Goal: Task Accomplishment & Management: Manage account settings

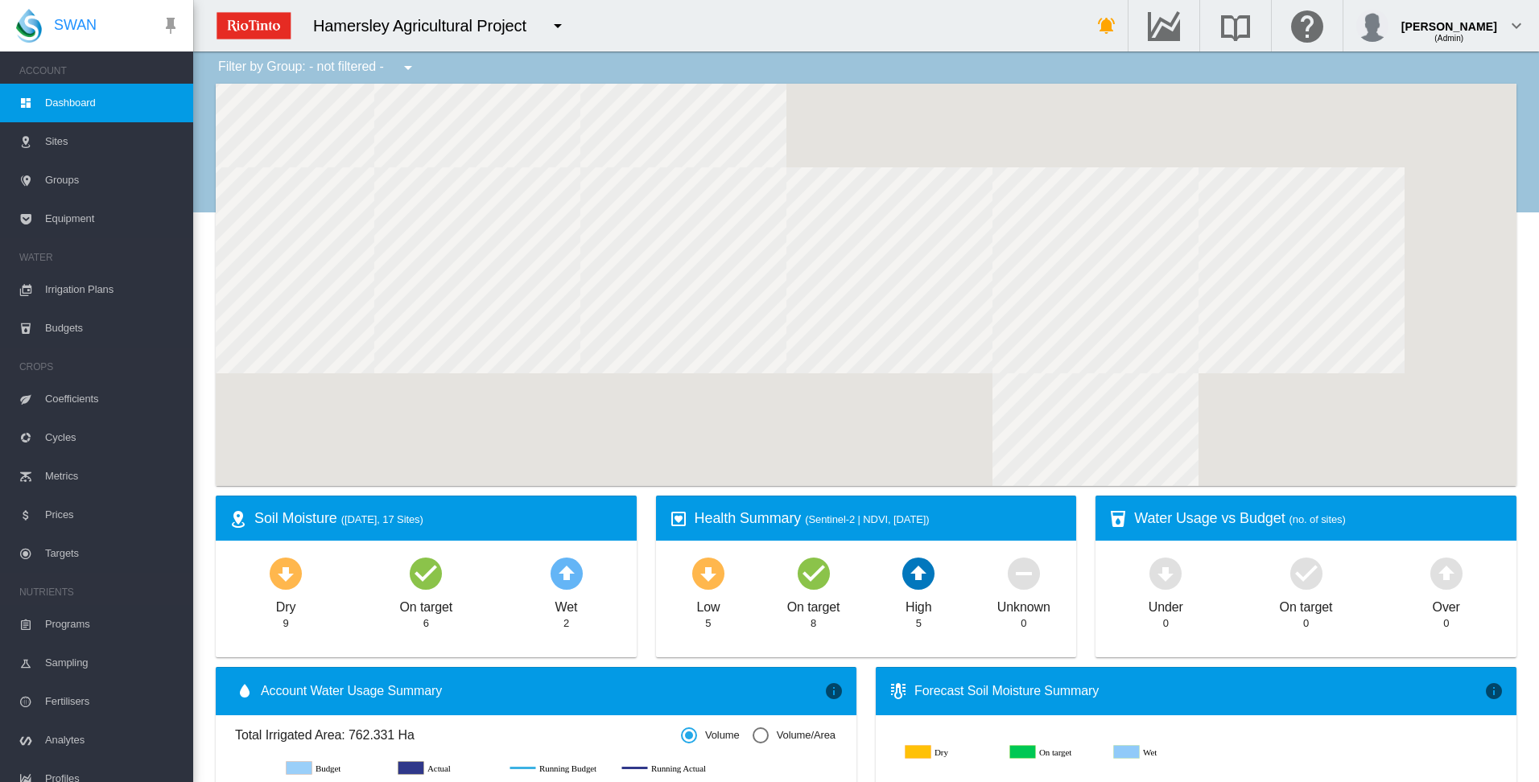
click at [72, 289] on span "Irrigation Plans" at bounding box center [112, 289] width 135 height 39
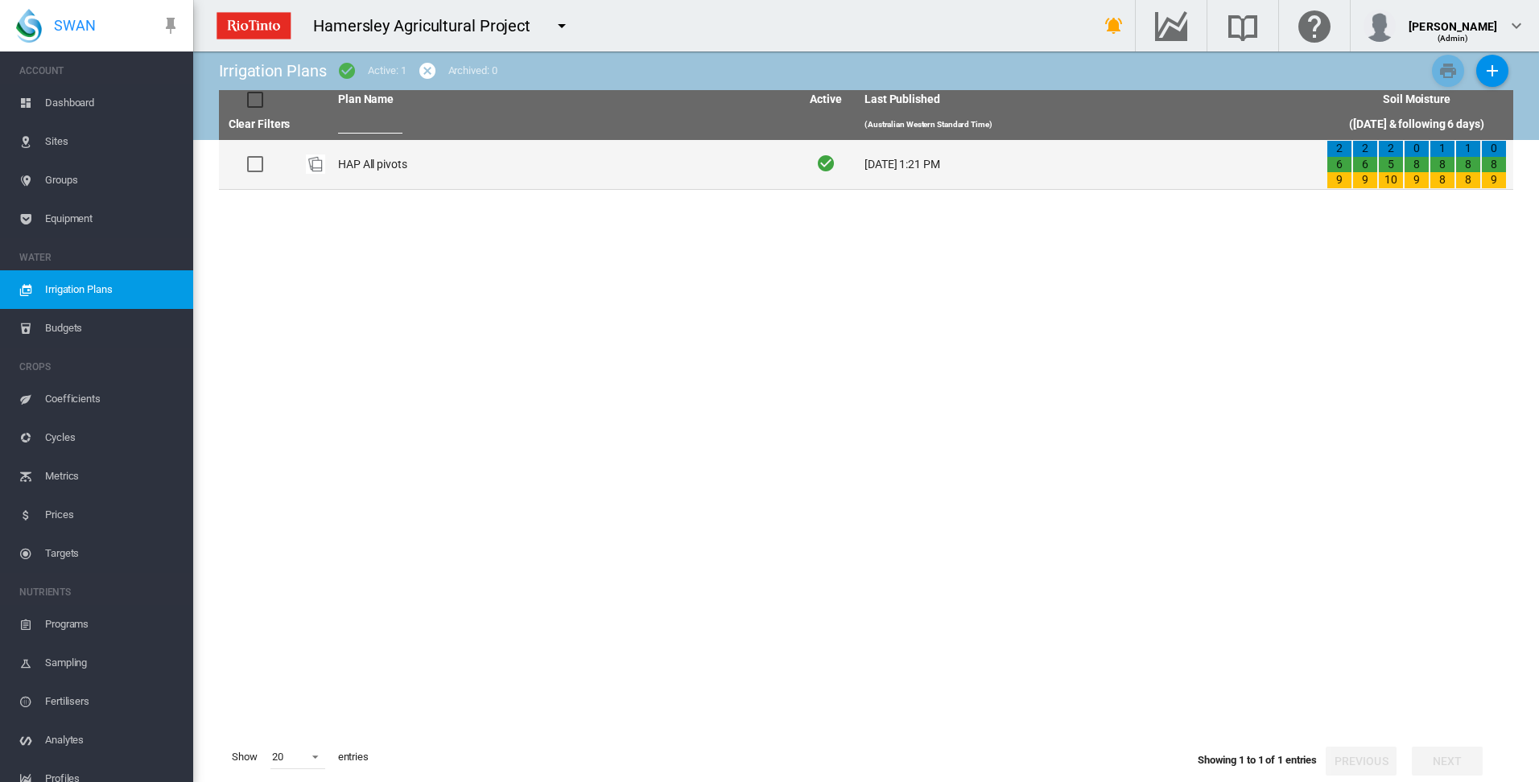
click at [361, 163] on td "HAP All pivots" at bounding box center [563, 164] width 462 height 49
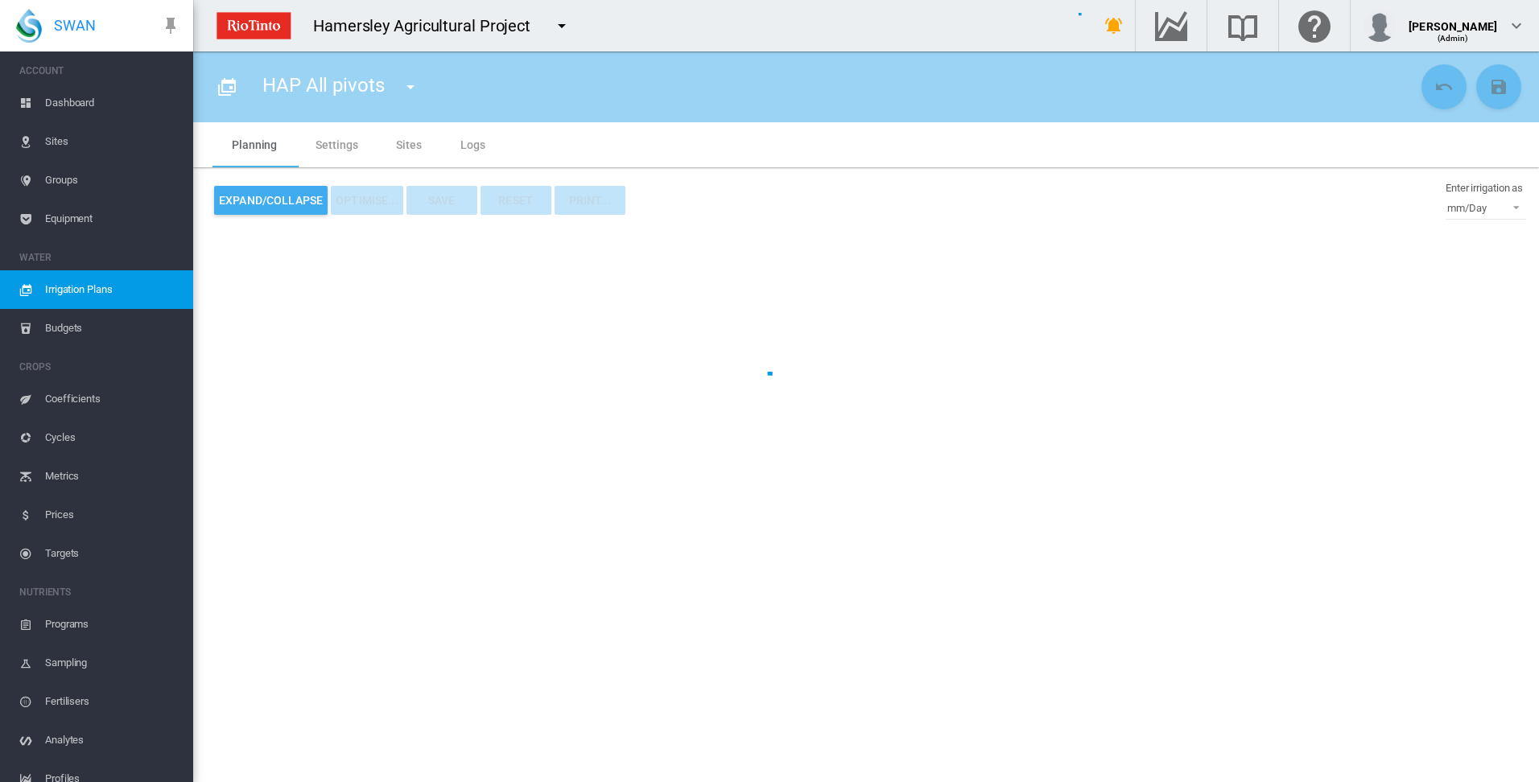
type input "**********"
type input "*"
type input "*****"
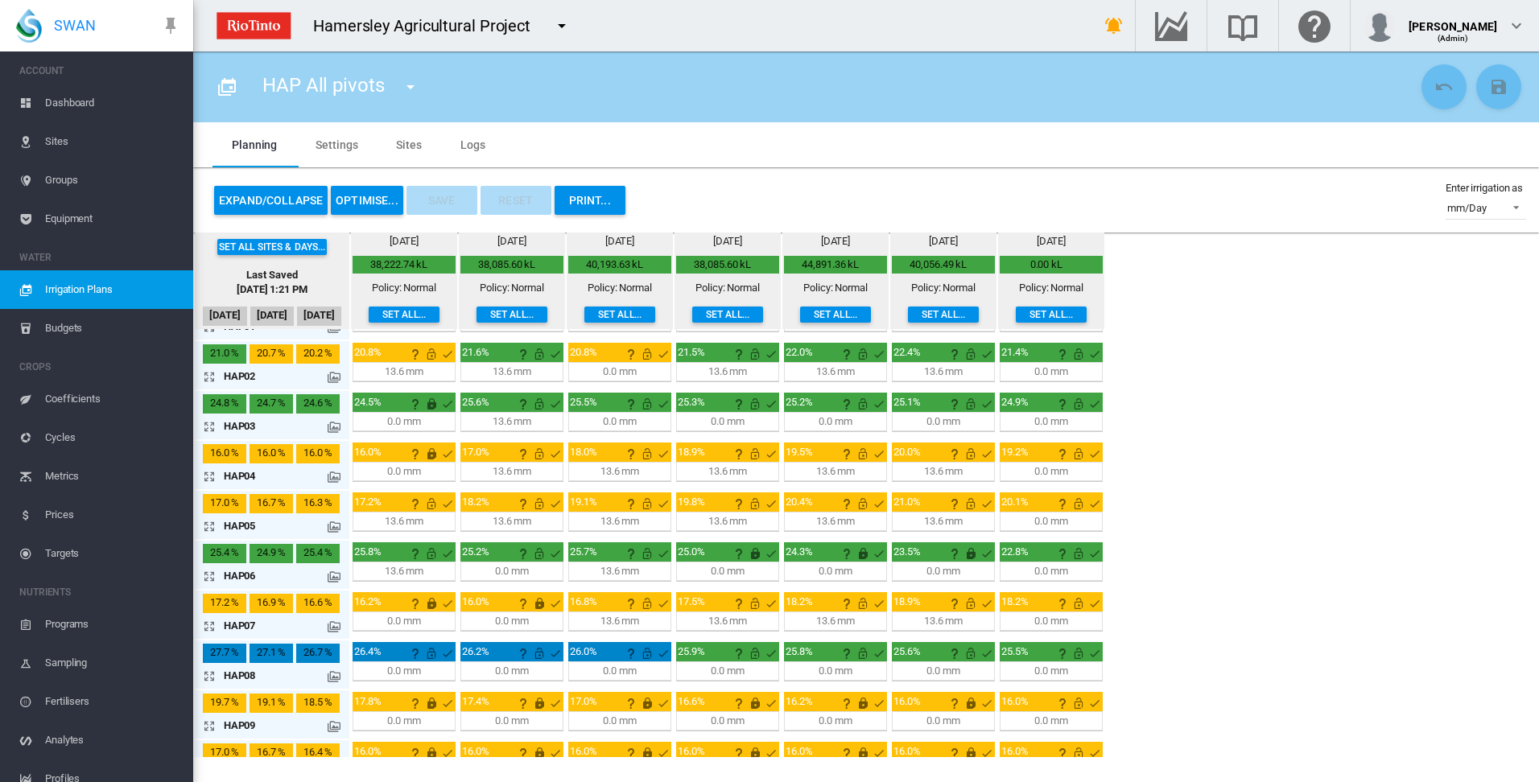
scroll to position [80, 0]
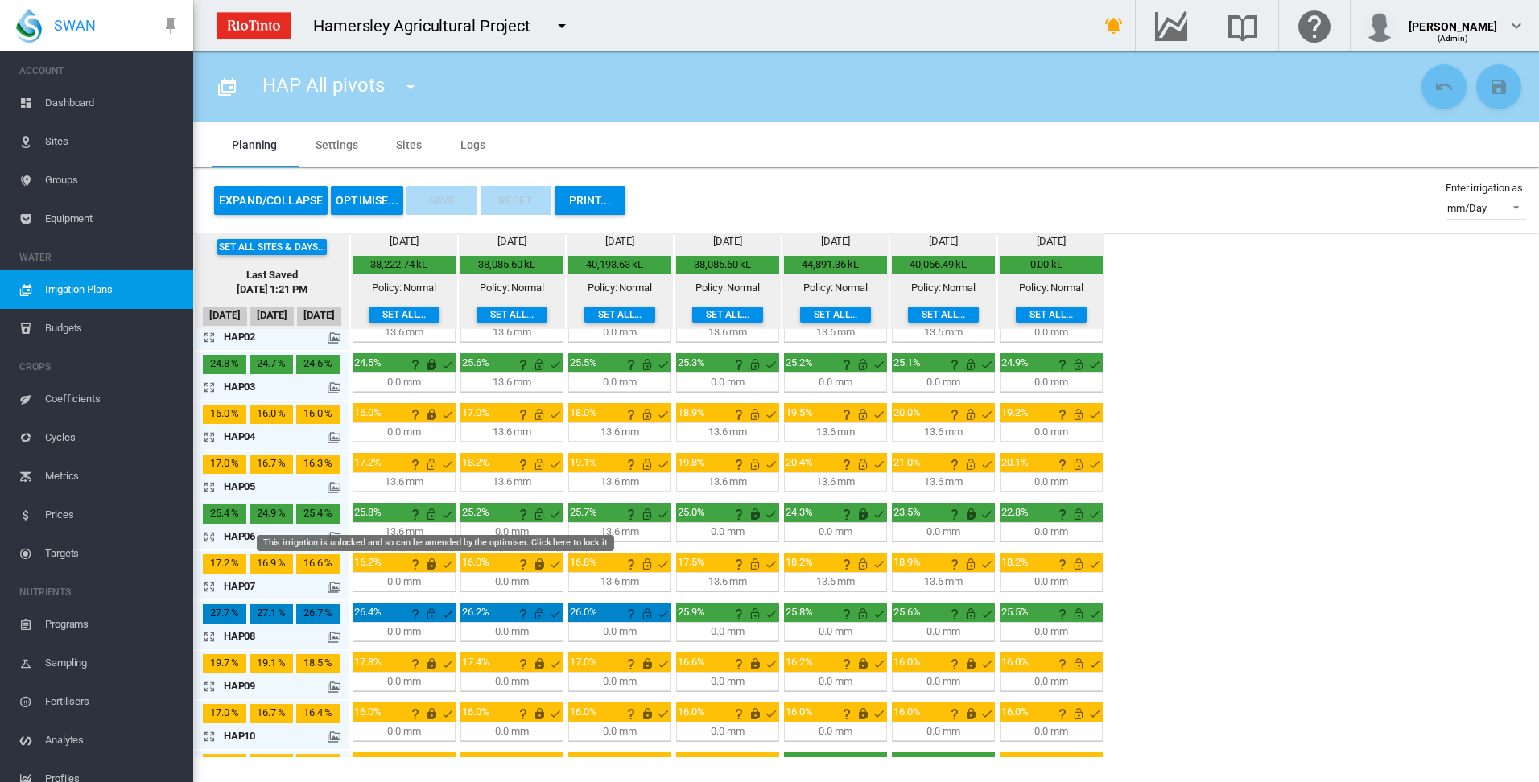
click at [431, 510] on md-icon "This irrigation is unlocked and so can be amended by the optimiser. Click here …" at bounding box center [431, 514] width 19 height 19
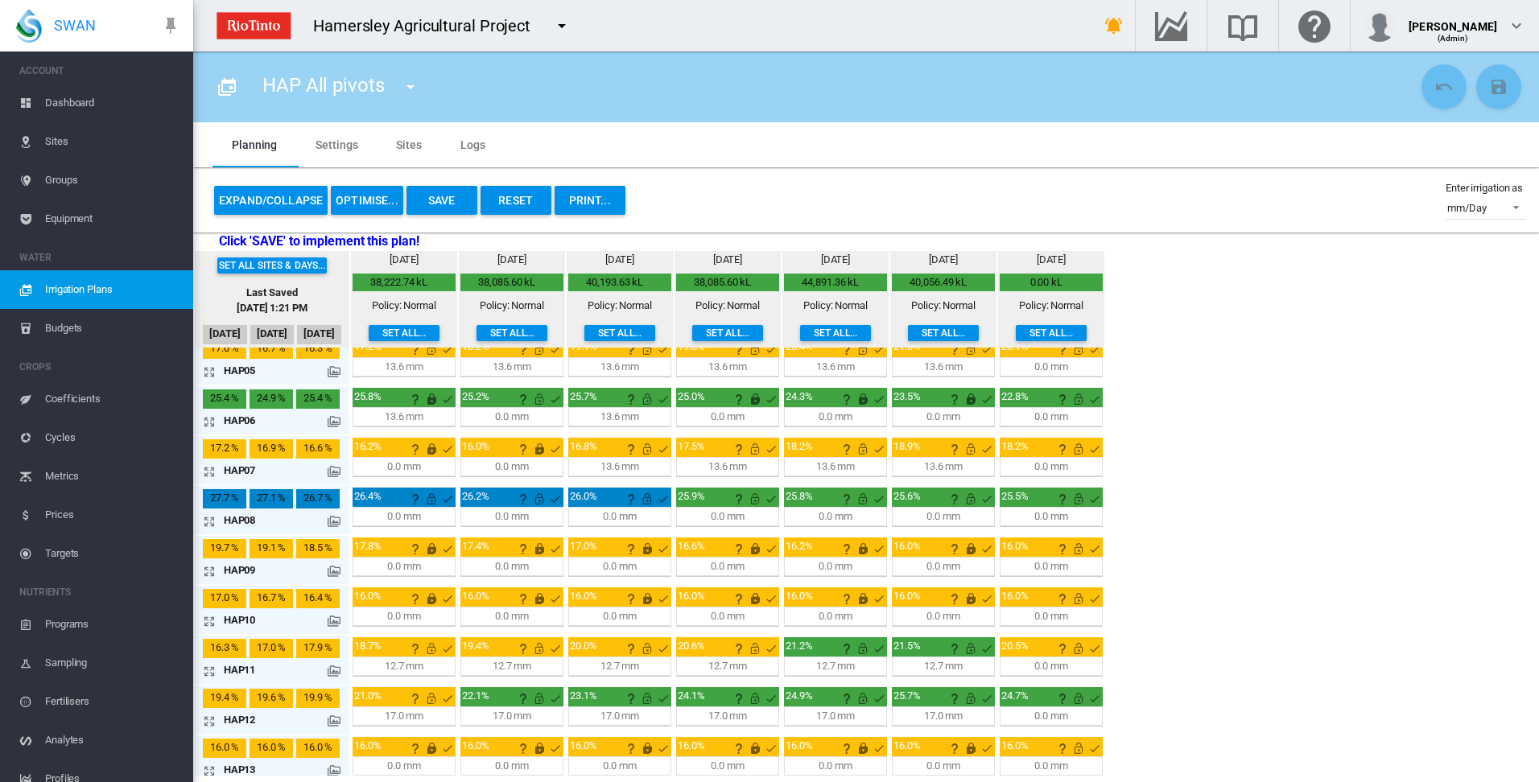
scroll to position [241, 0]
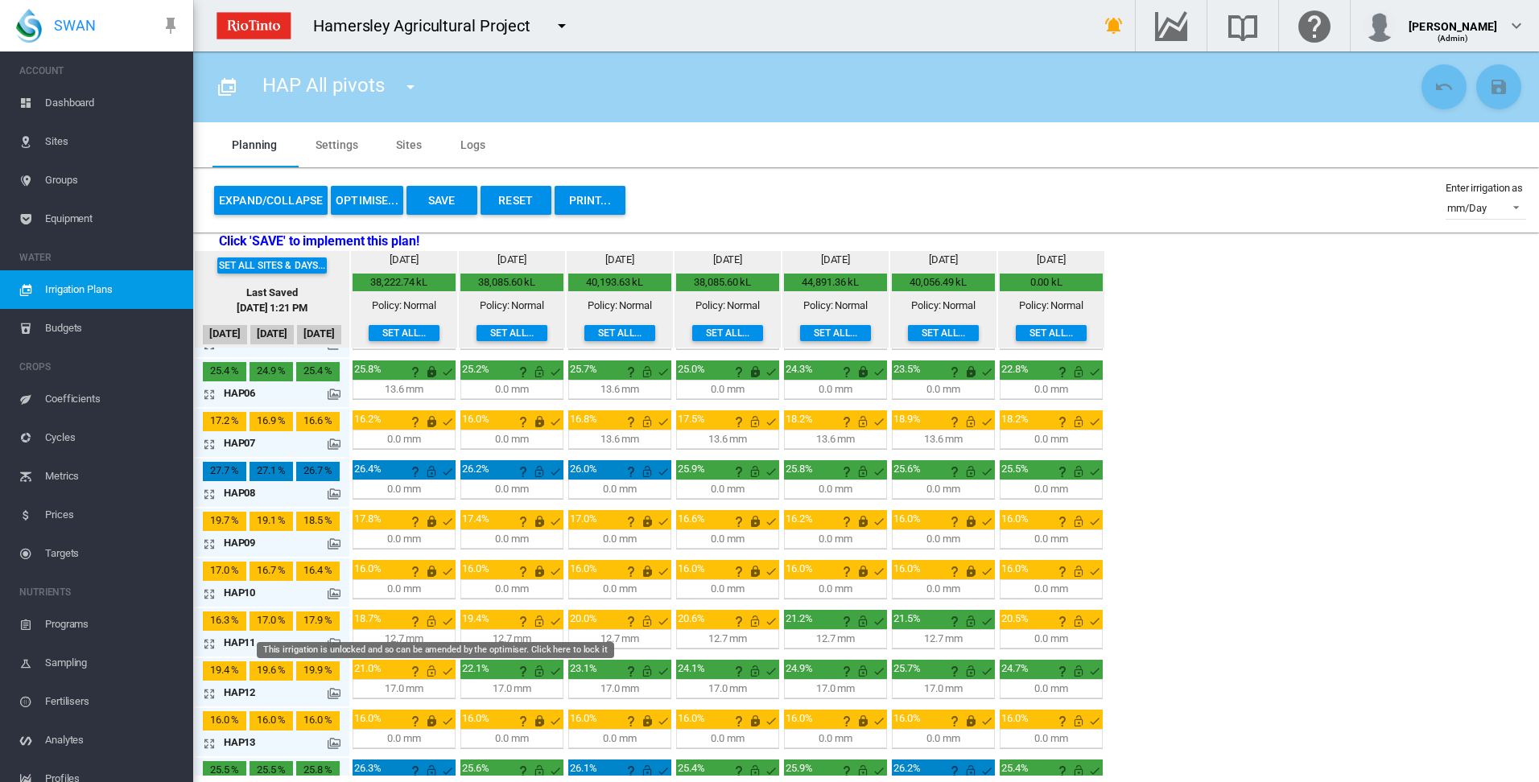
click at [431, 624] on md-icon "This irrigation is unlocked and so can be amended by the optimiser. Click here …" at bounding box center [431, 621] width 19 height 19
click at [209, 692] on md-icon "icon-arrow-expand" at bounding box center [212, 693] width 19 height 19
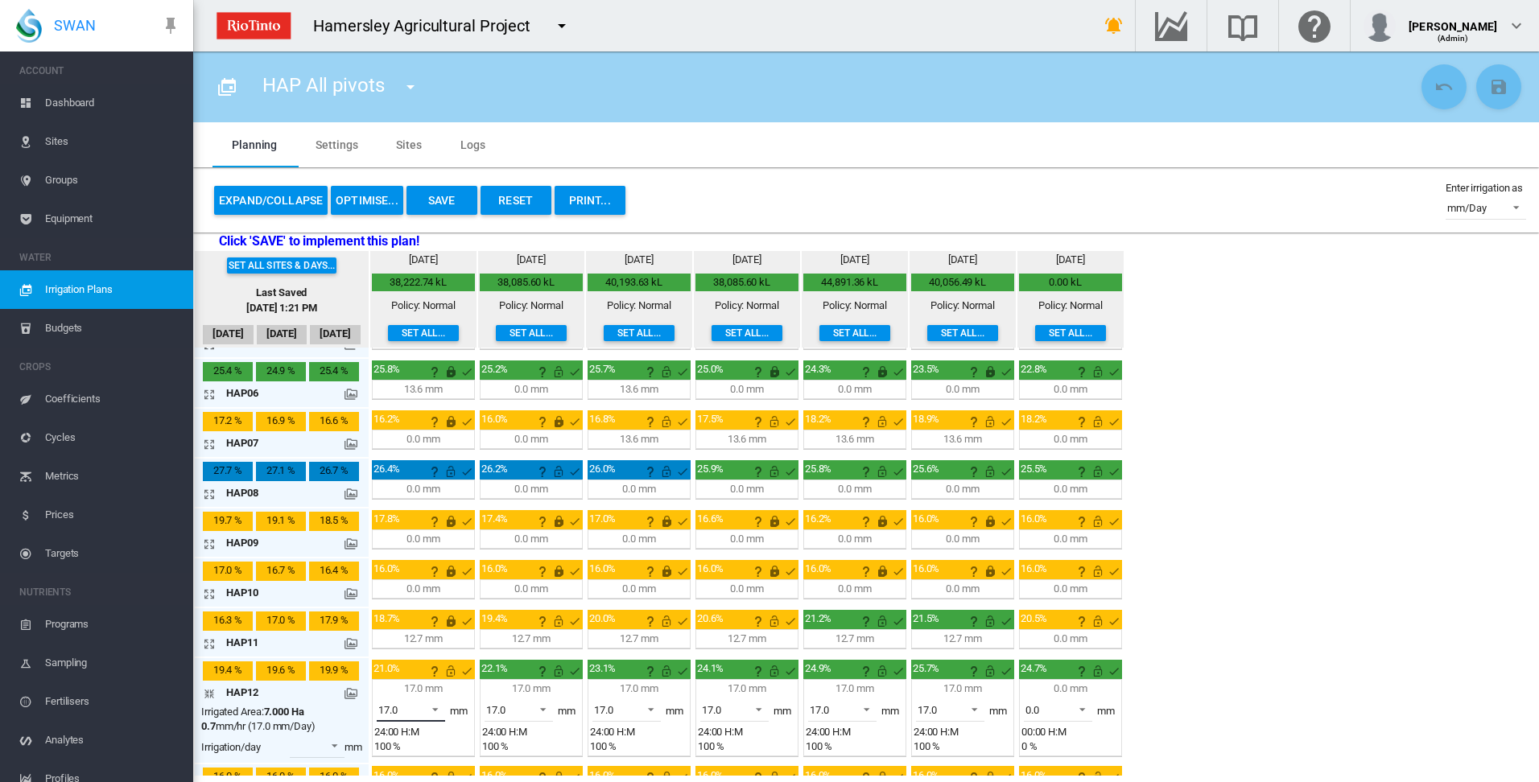
click at [435, 707] on span at bounding box center [430, 708] width 19 height 14
click at [408, 674] on md-option "8.5" at bounding box center [419, 671] width 109 height 39
click at [211, 694] on md-icon "icon-arrow-collapse" at bounding box center [212, 693] width 19 height 19
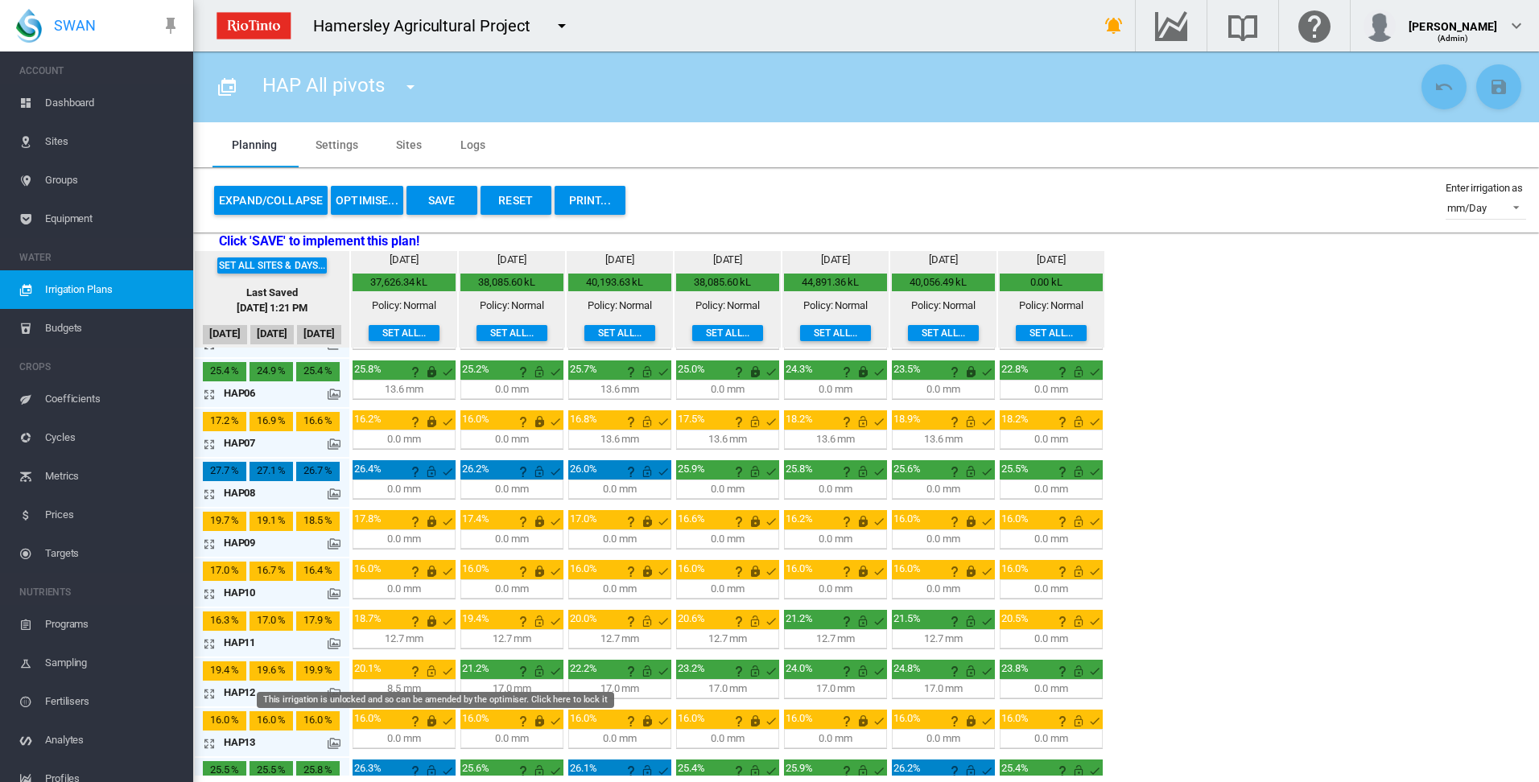
click at [431, 671] on md-icon "This irrigation is unlocked and so can be amended by the optimiser. Click here …" at bounding box center [431, 671] width 19 height 19
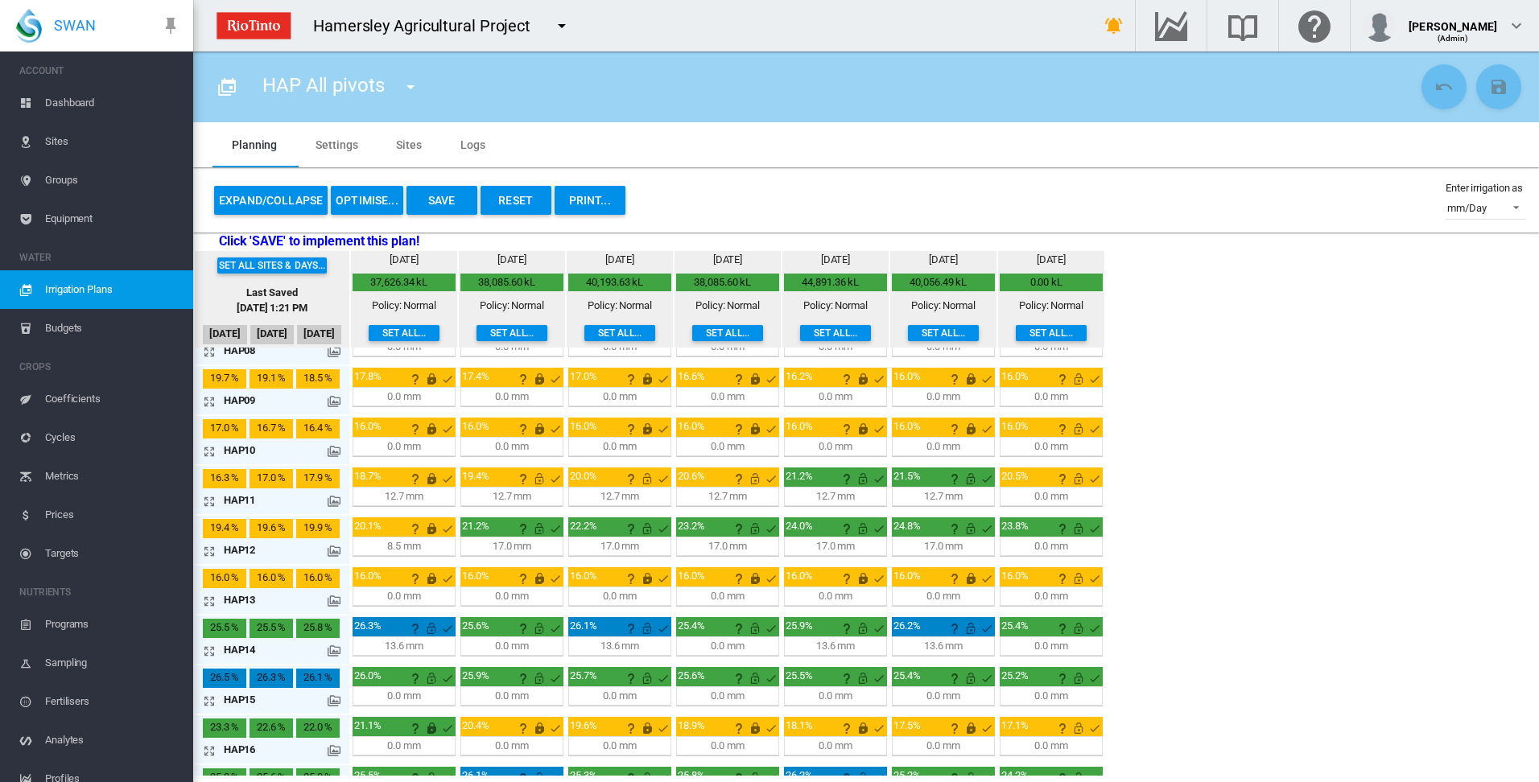
scroll to position [402, 0]
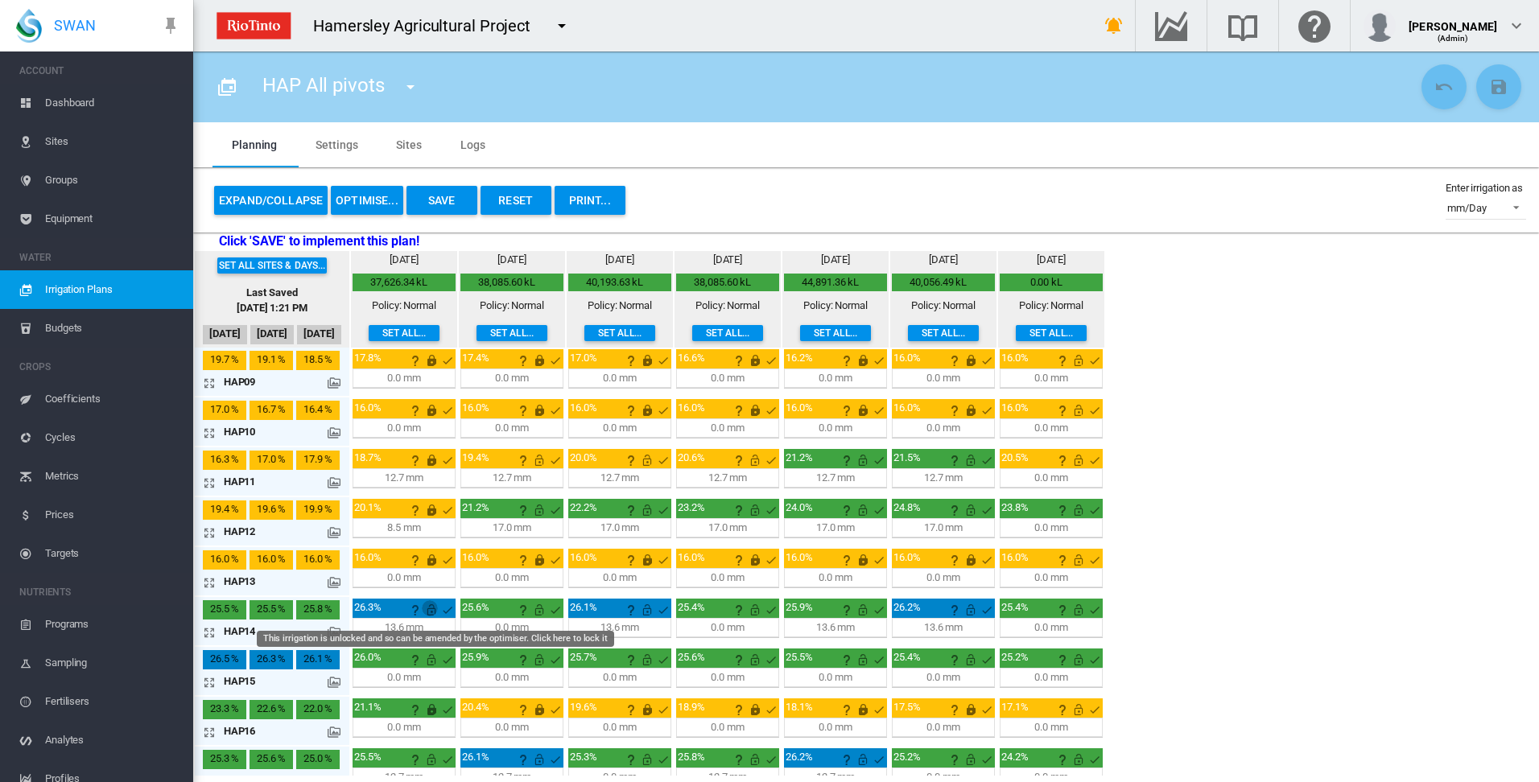
click at [429, 614] on md-icon "This irrigation is unlocked and so can be amended by the optimiser. Click here …" at bounding box center [431, 609] width 19 height 19
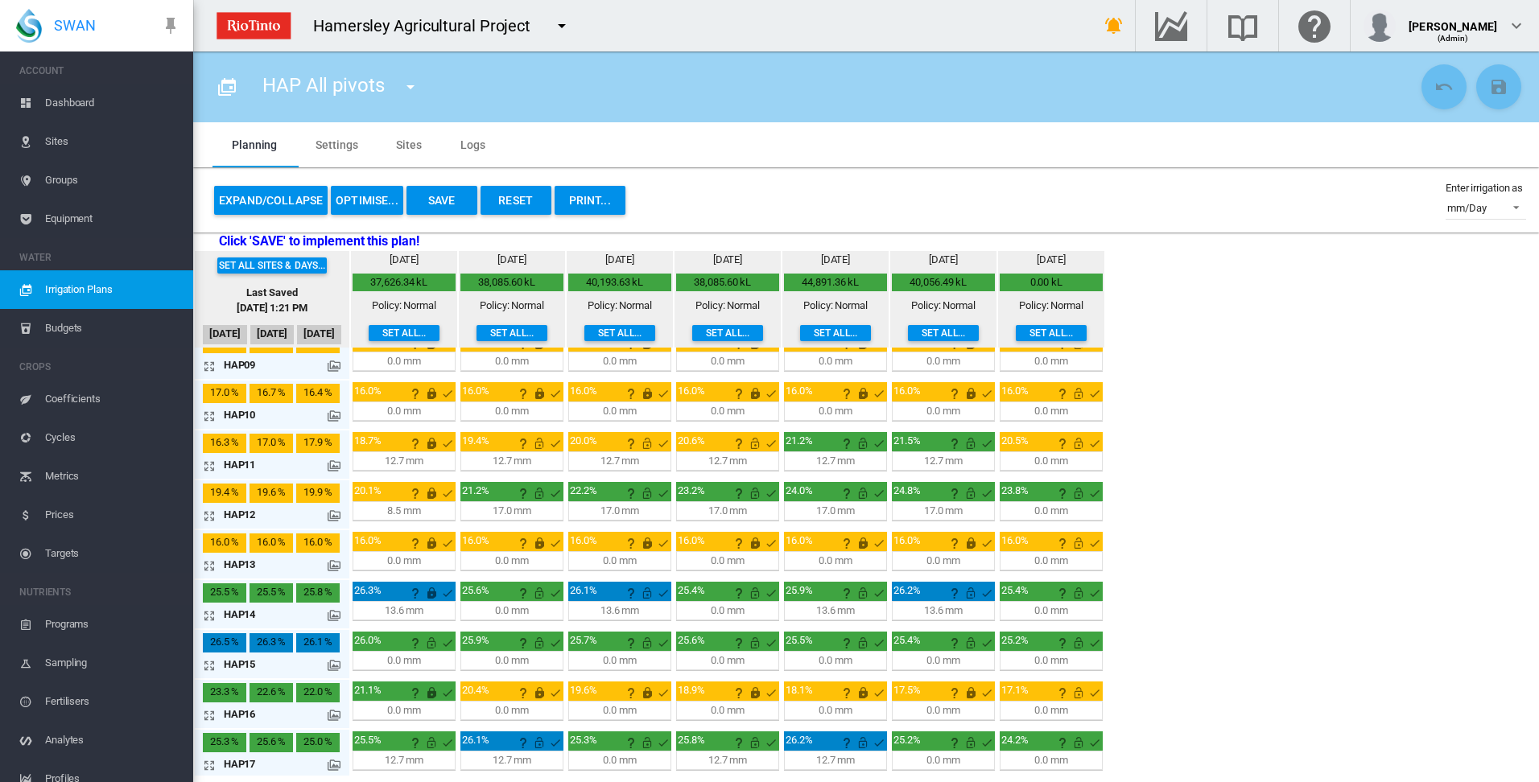
scroll to position [423, 0]
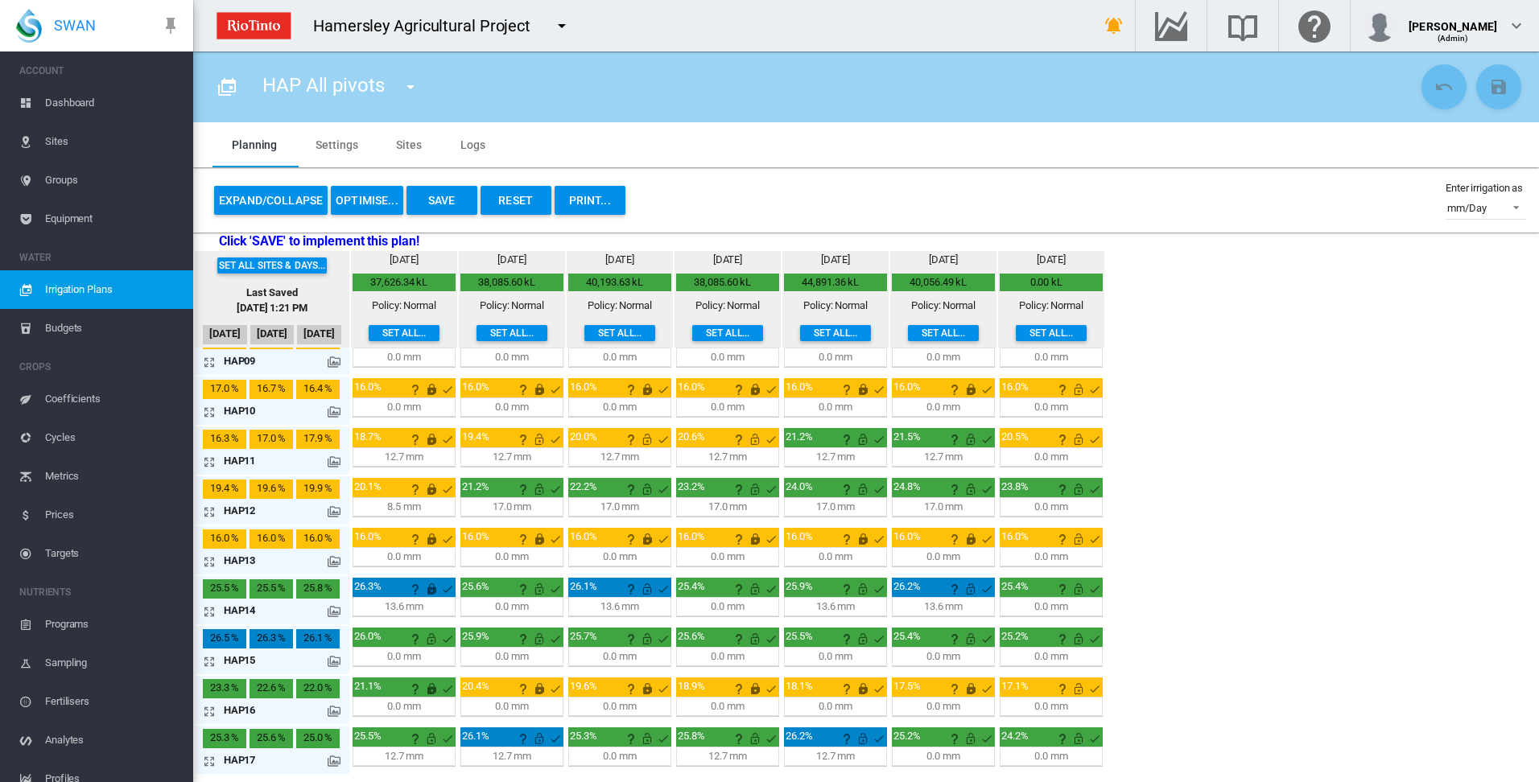
click at [207, 759] on md-icon "icon-arrow-expand" at bounding box center [212, 761] width 19 height 19
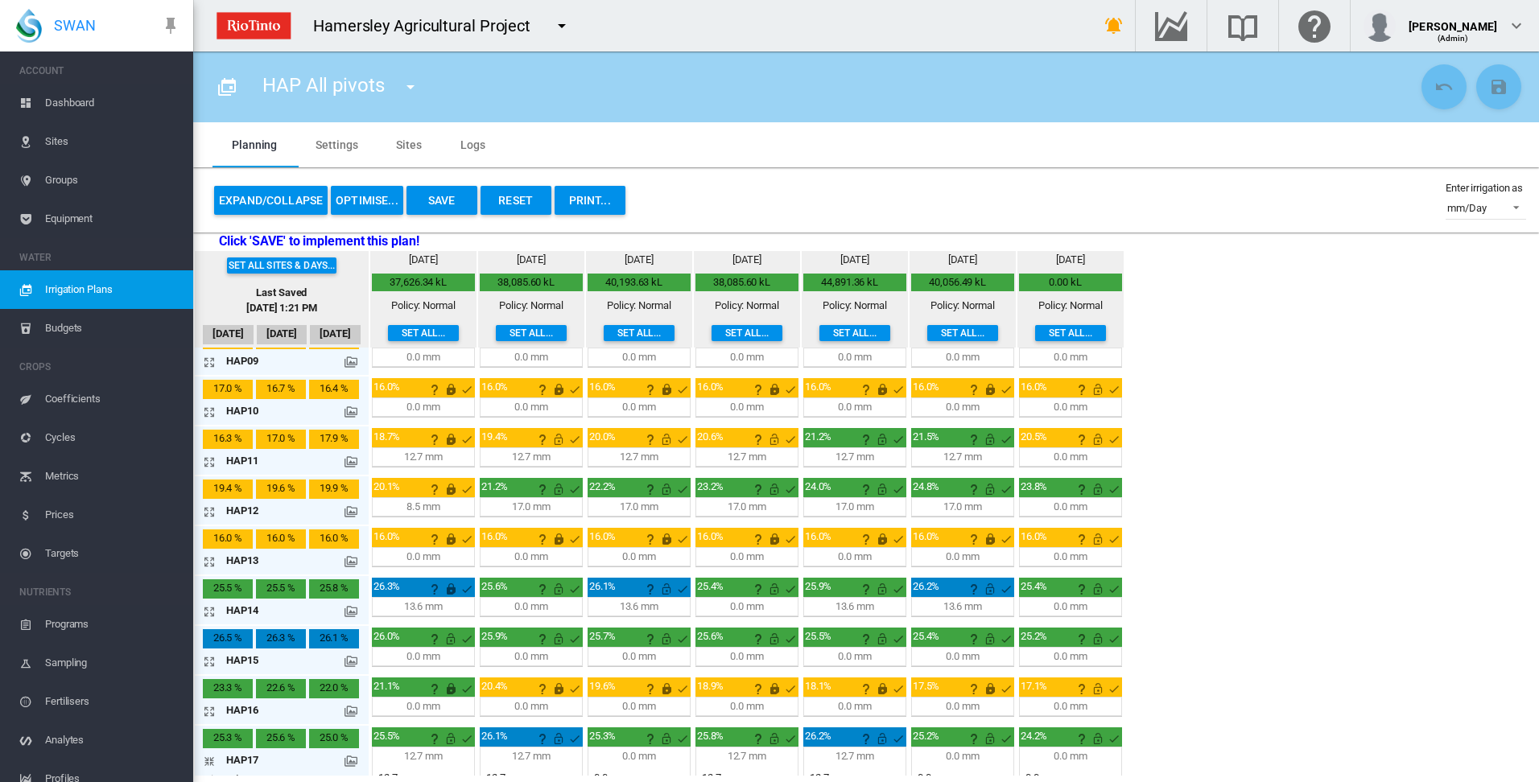
scroll to position [480, 0]
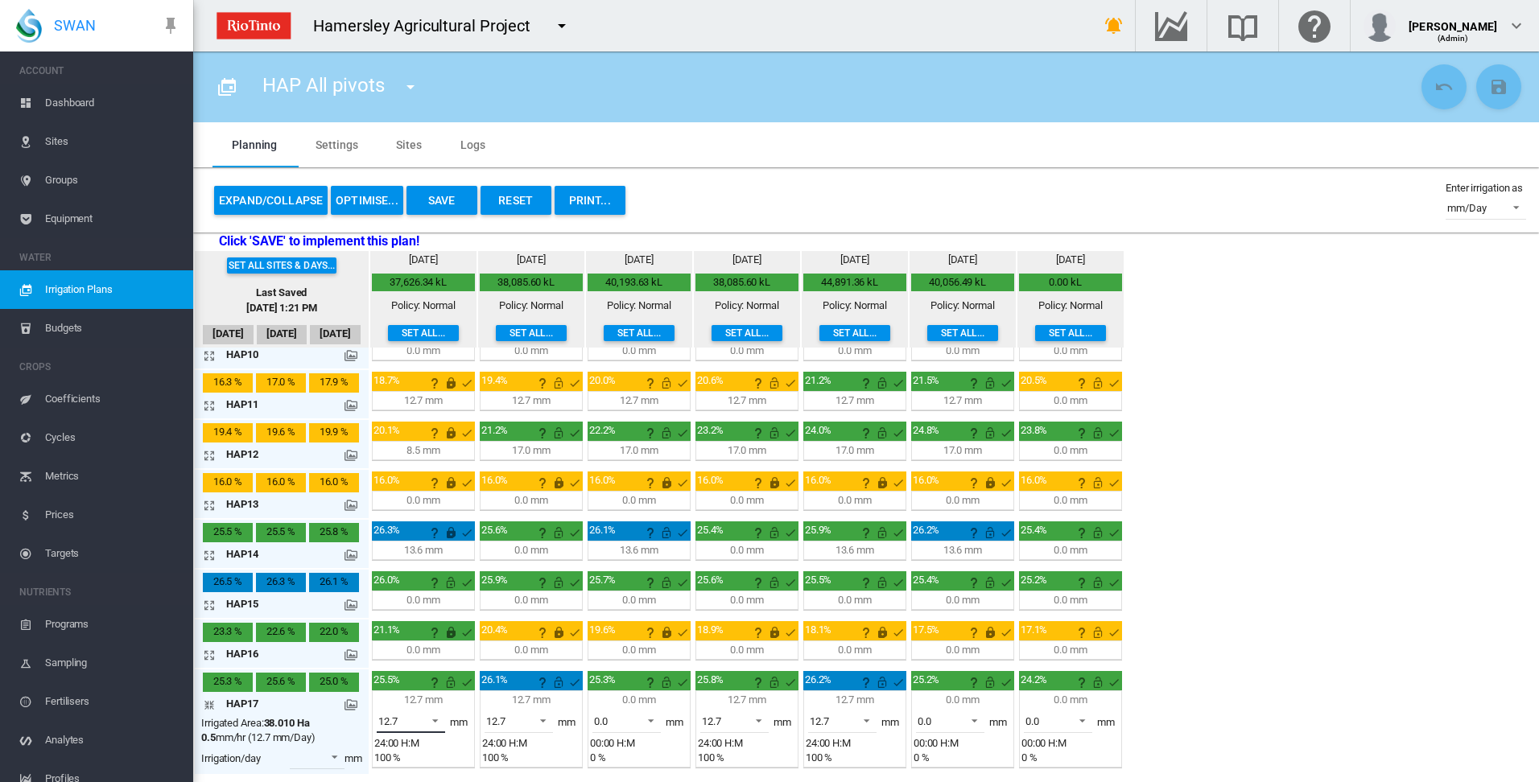
click at [437, 721] on span at bounding box center [430, 719] width 19 height 14
click at [425, 691] on md-option "0.0" at bounding box center [419, 682] width 109 height 39
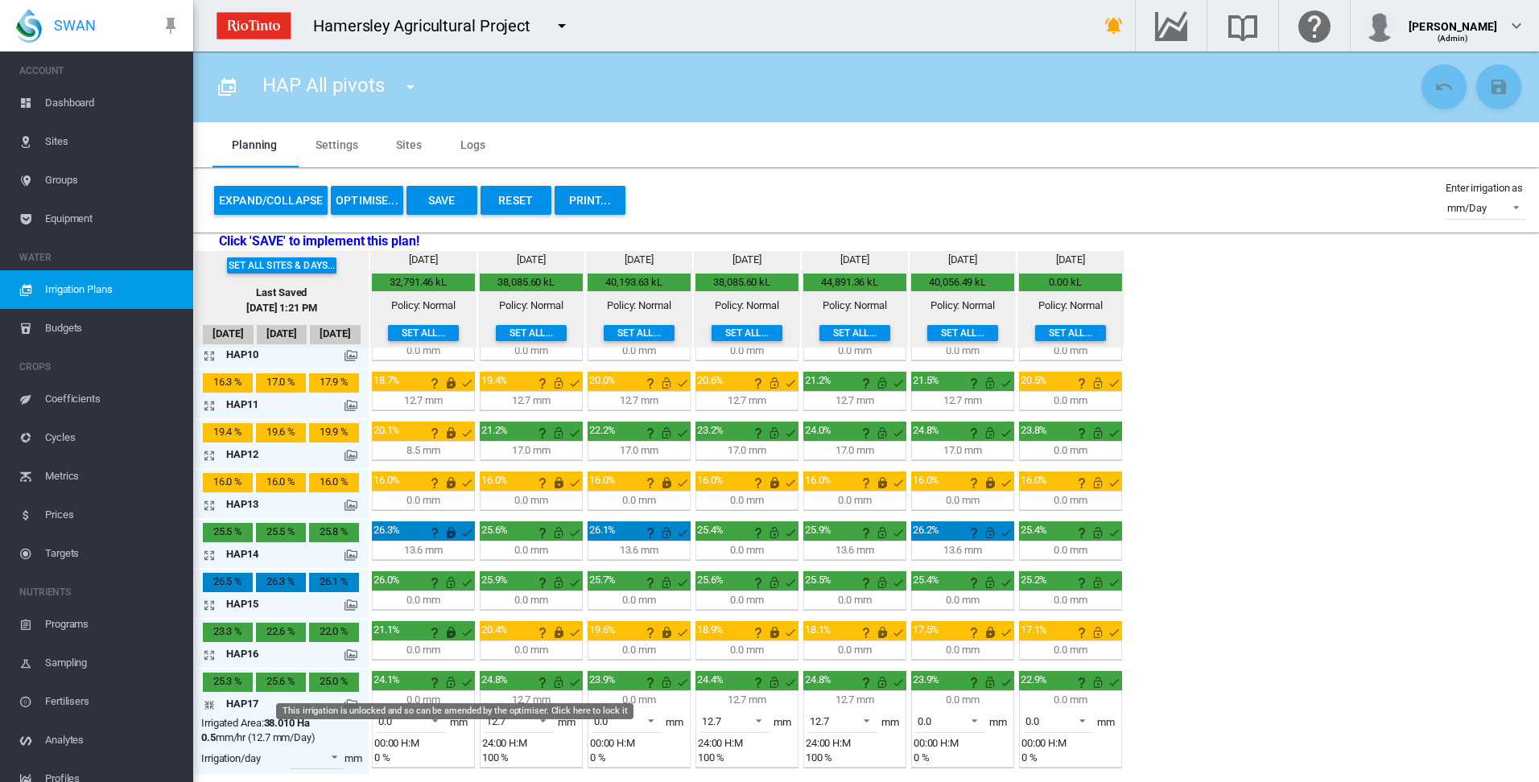
click at [452, 686] on md-icon "This irrigation is unlocked and so can be amended by the optimiser. Click here …" at bounding box center [450, 682] width 19 height 19
click at [209, 706] on md-icon "icon-arrow-collapse" at bounding box center [212, 704] width 19 height 19
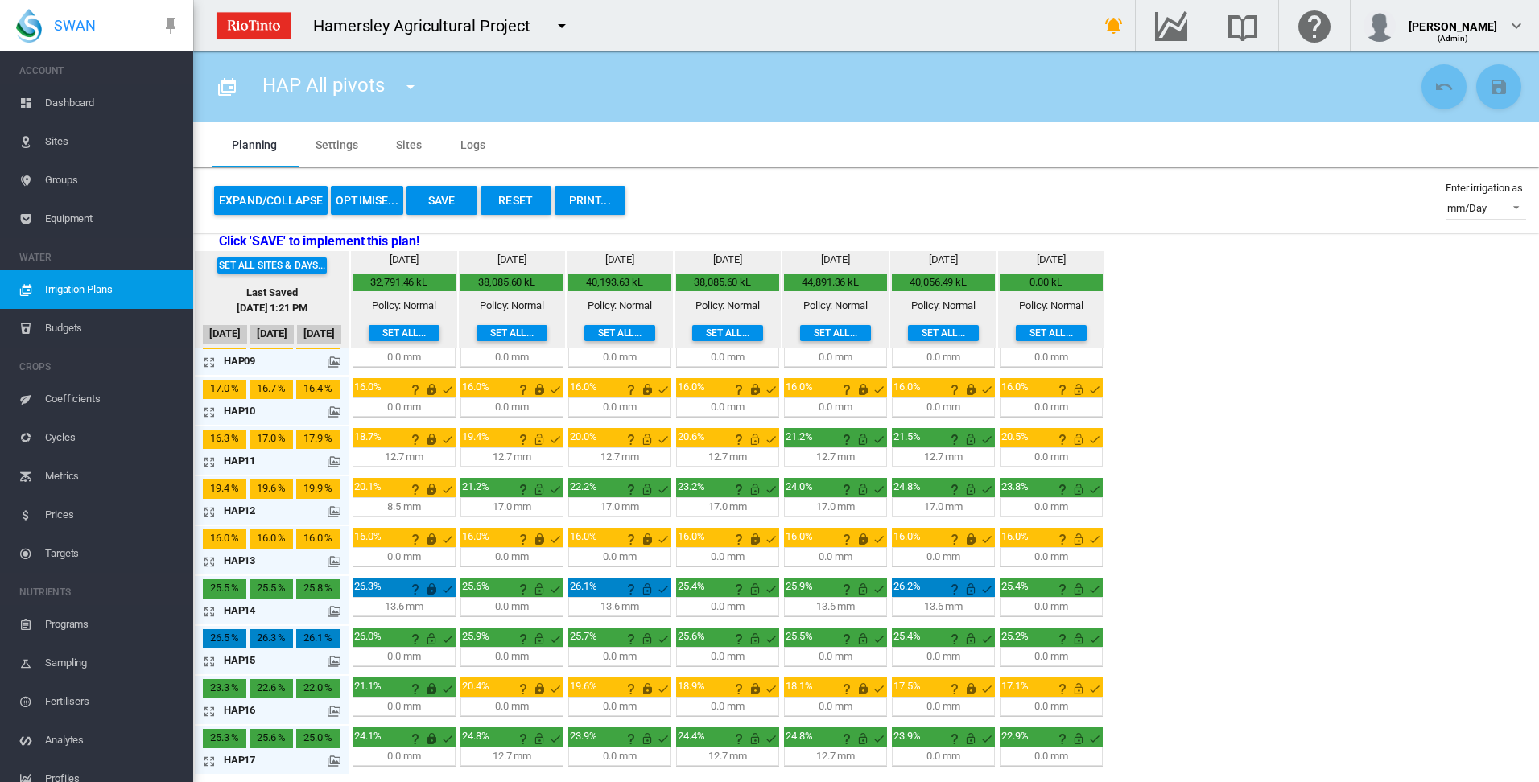
scroll to position [423, 0]
click at [208, 761] on md-icon "icon-arrow-expand" at bounding box center [212, 761] width 19 height 19
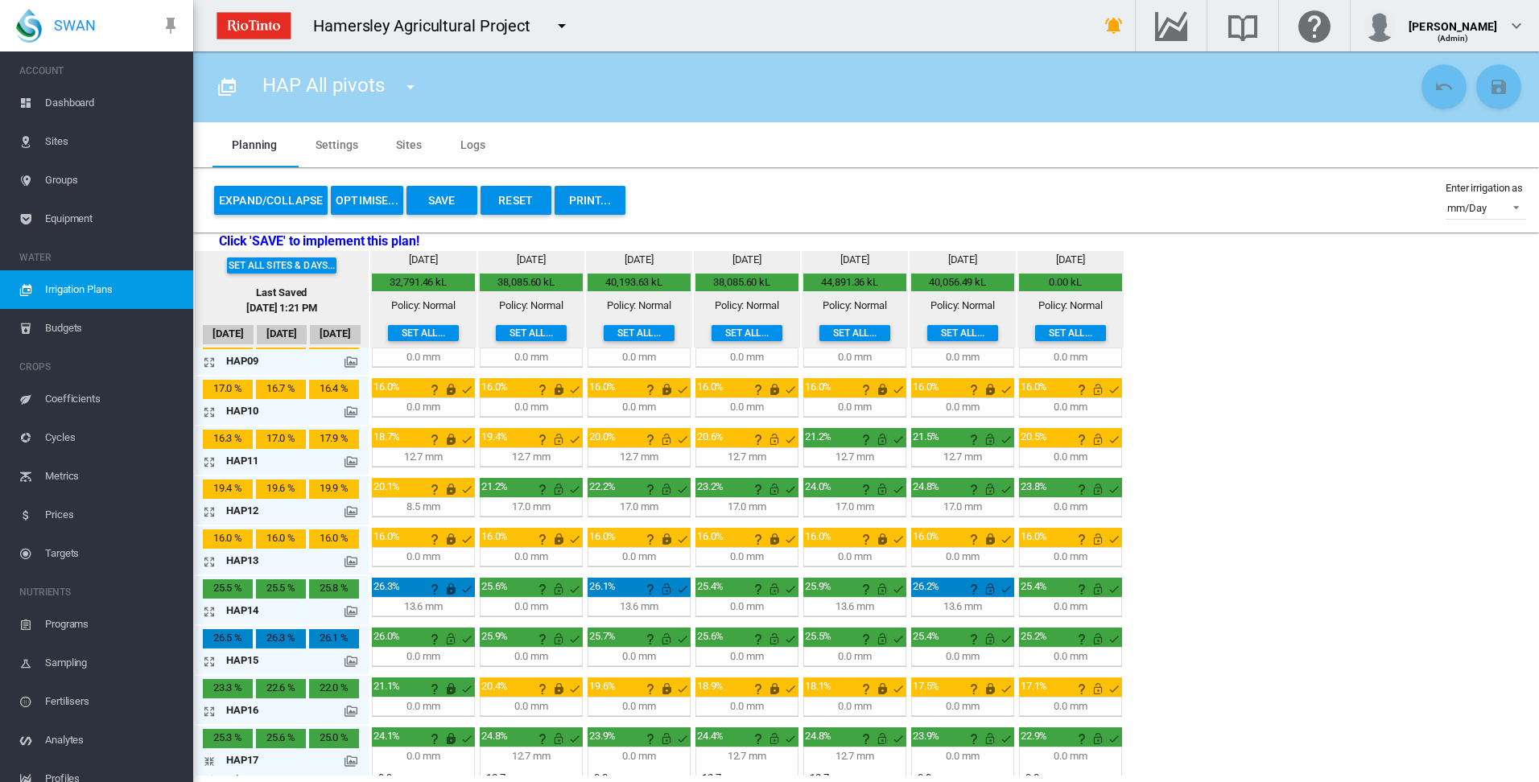
click at [1395, 485] on div "Set all sites & days... Last Saved [DATE] 1:21 PM [DATE] Sep [DATE] [DATE] 0.6" at bounding box center [866, 513] width 1346 height 525
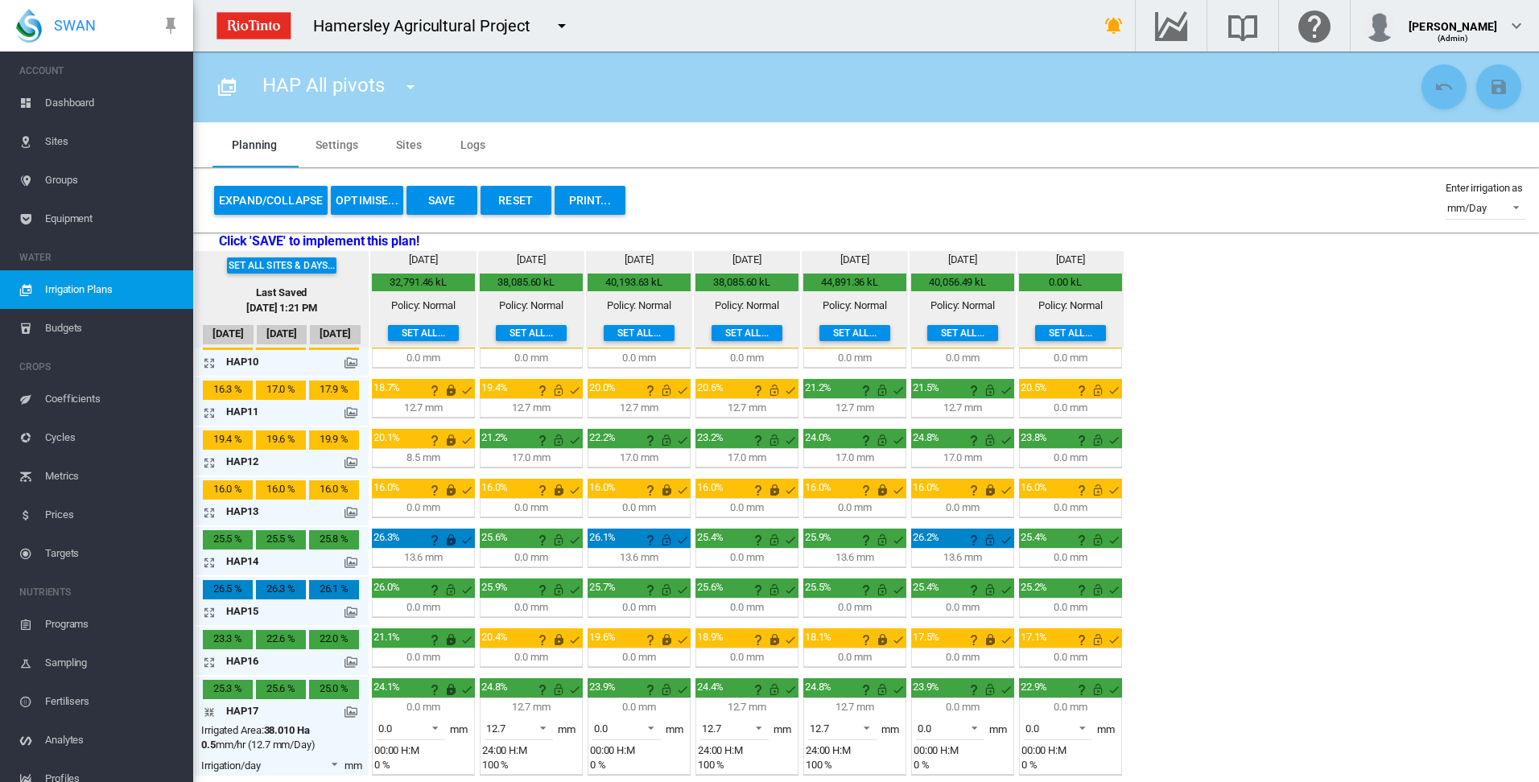
scroll to position [480, 0]
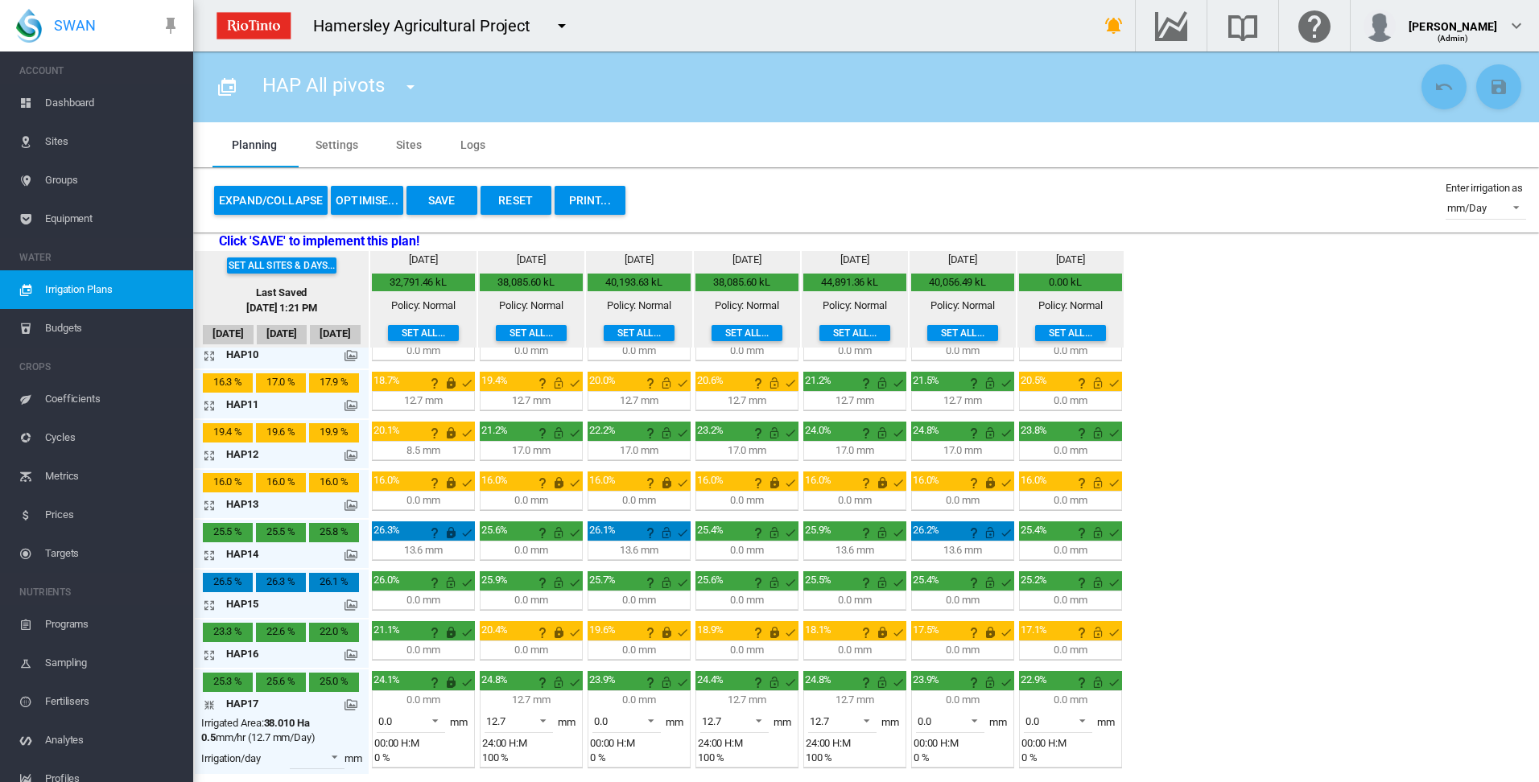
click at [208, 703] on md-icon "icon-arrow-collapse" at bounding box center [212, 704] width 19 height 19
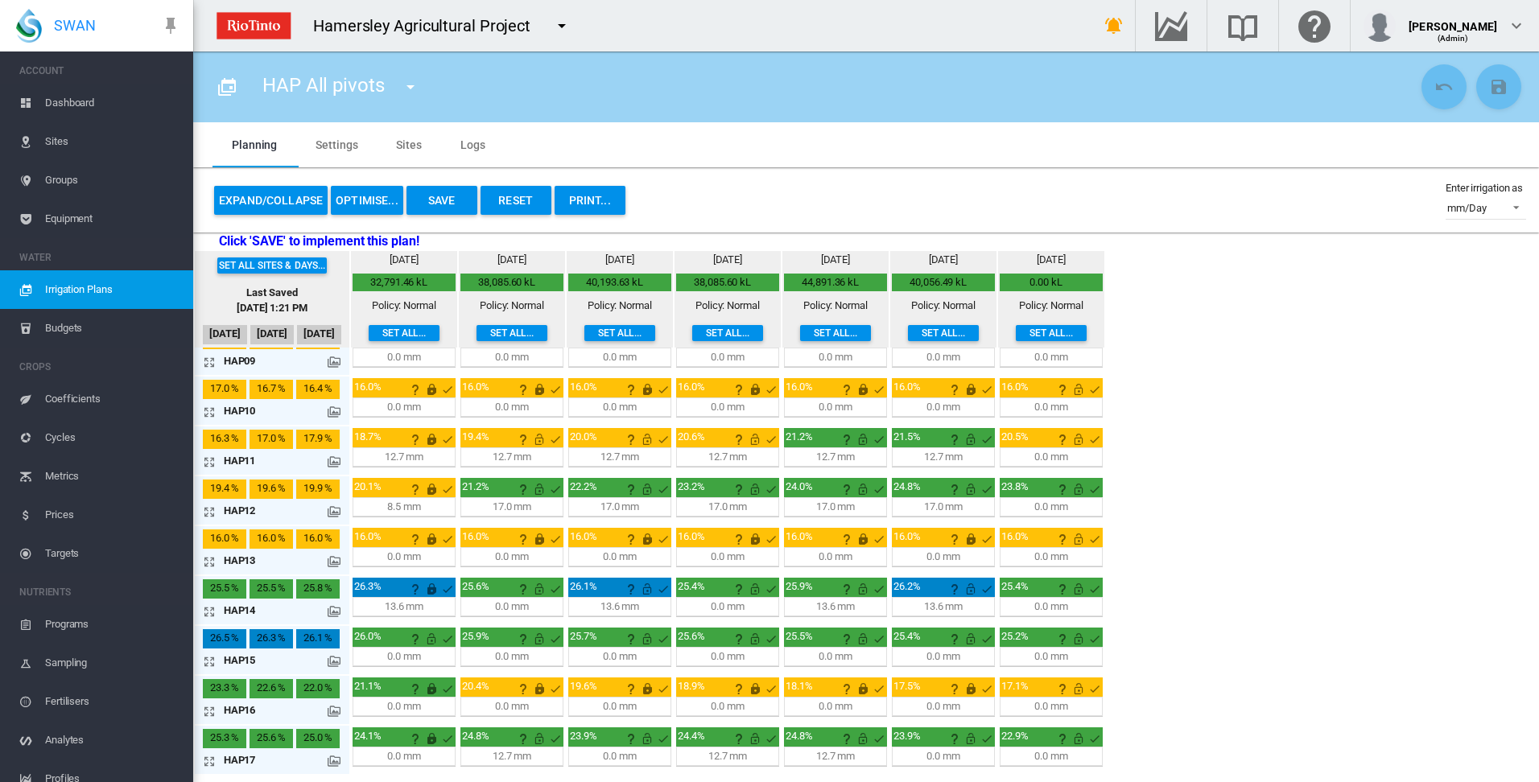
scroll to position [423, 0]
click at [1190, 30] on md-icon "Go to the Data Hub" at bounding box center [1171, 25] width 39 height 19
click at [373, 203] on button "OPTIMISE..." at bounding box center [367, 200] width 72 height 29
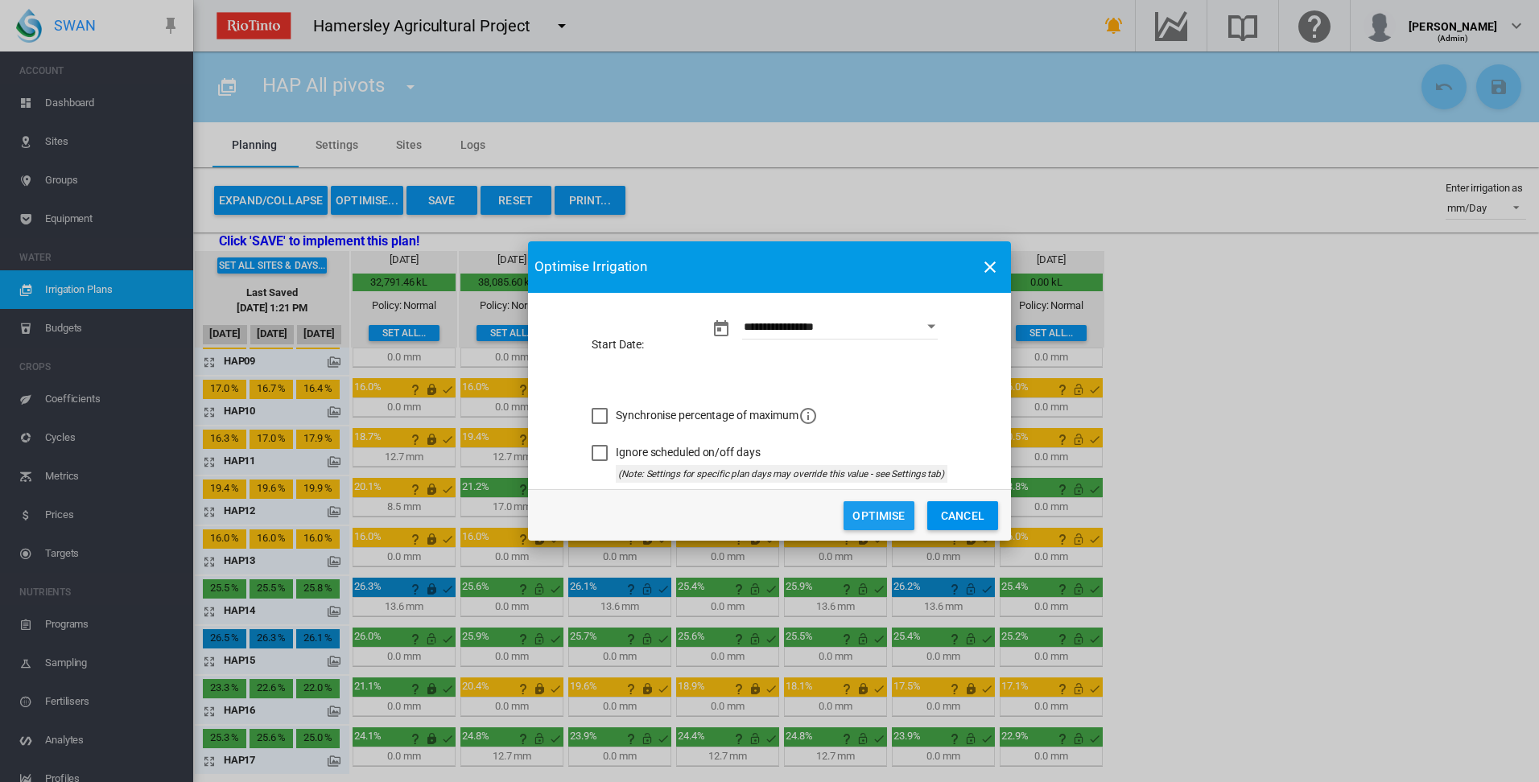
click at [876, 514] on button "Optimise" at bounding box center [879, 515] width 71 height 29
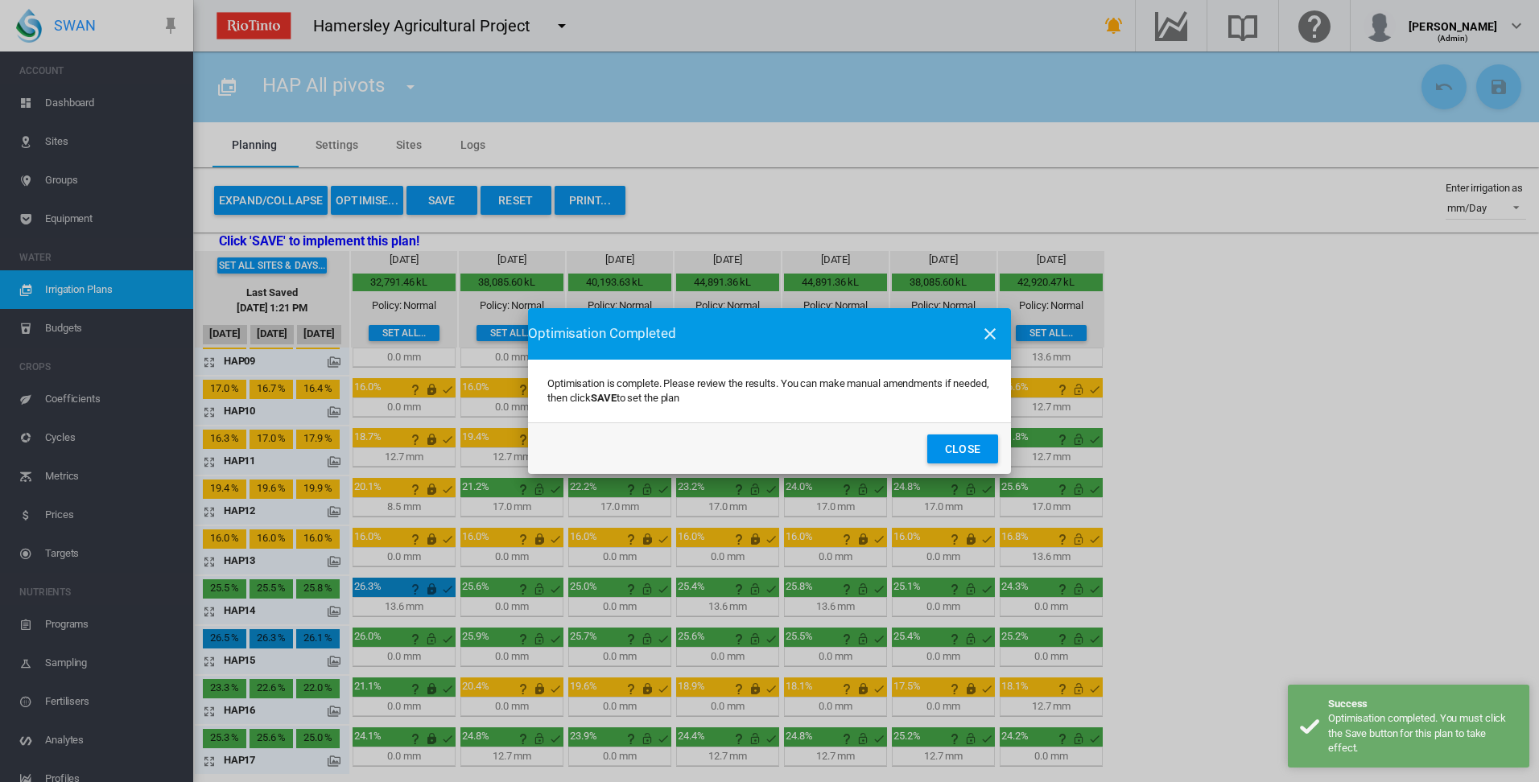
click at [952, 445] on button "Close" at bounding box center [962, 449] width 71 height 29
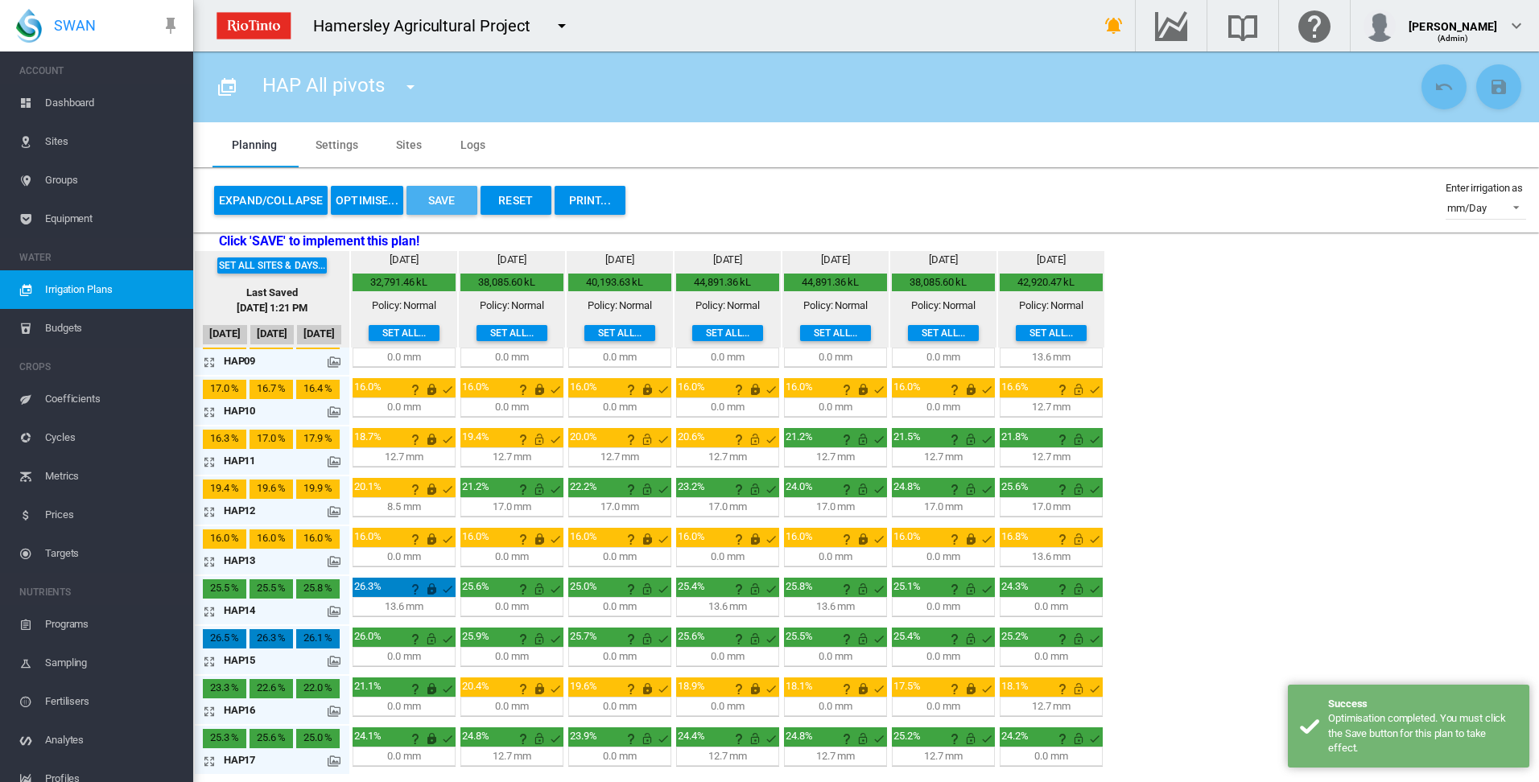
click at [455, 198] on button "Save" at bounding box center [441, 200] width 71 height 29
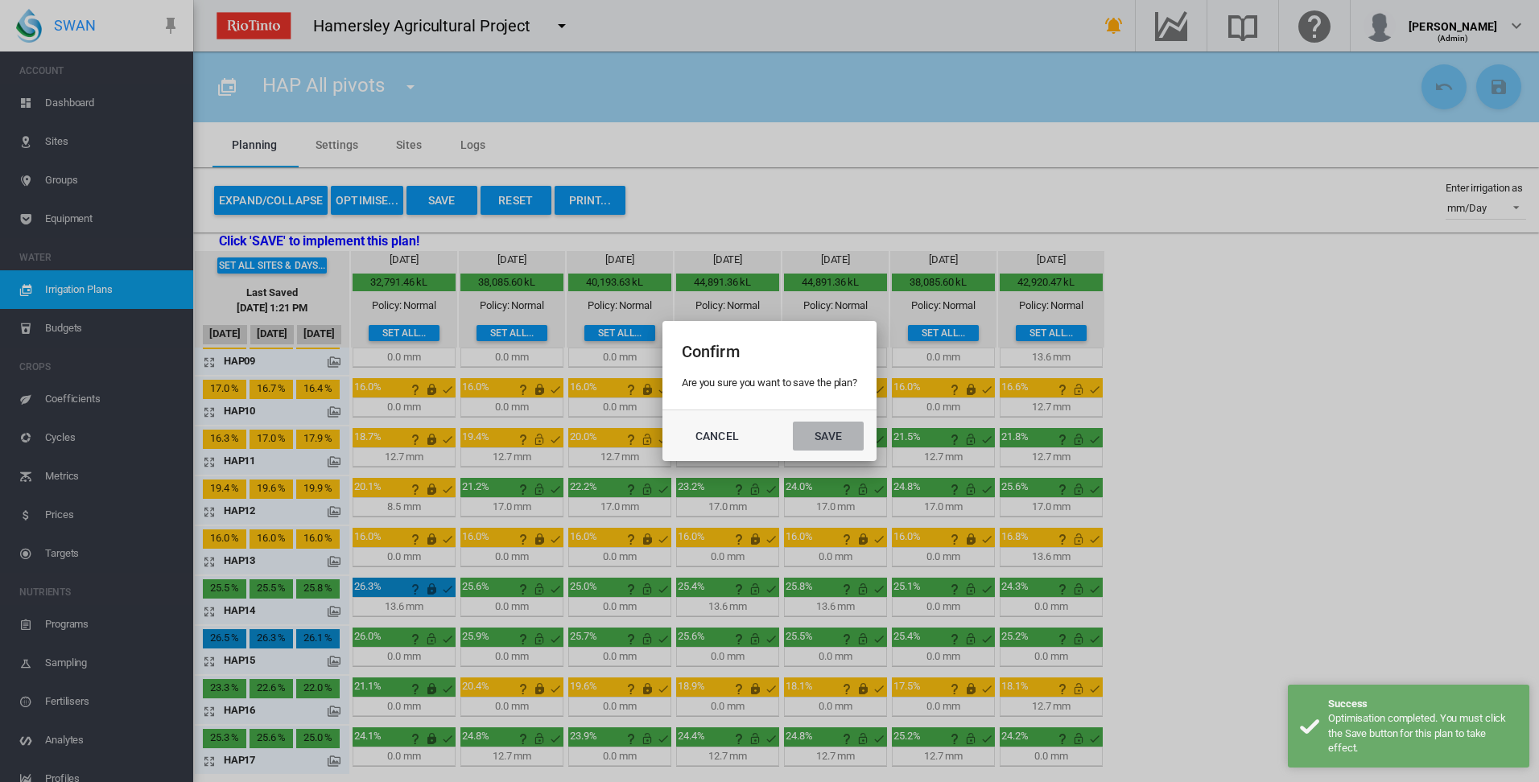
click at [821, 441] on button "Save" at bounding box center [828, 436] width 71 height 29
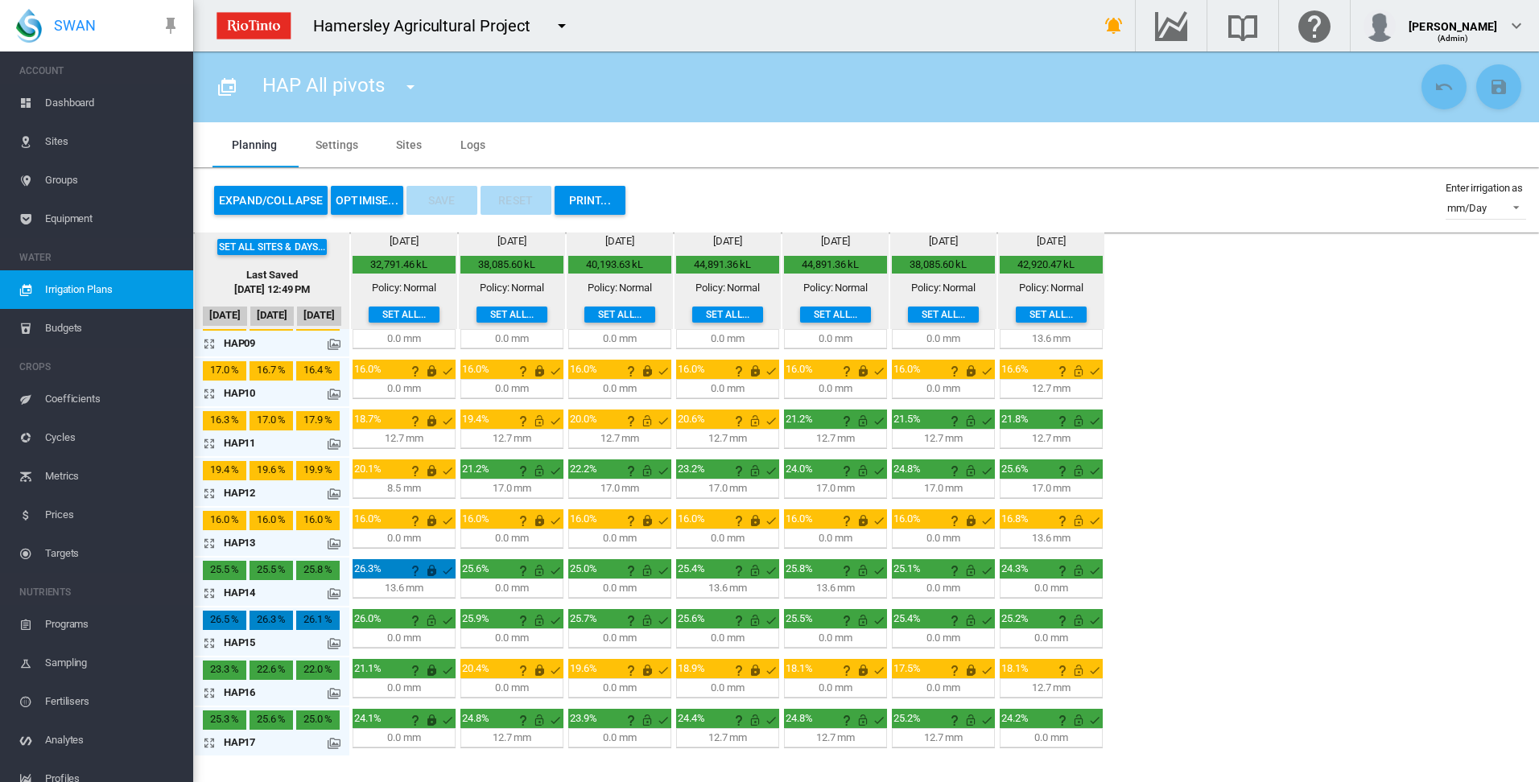
click at [408, 141] on md-tab-item "Sites" at bounding box center [409, 144] width 64 height 45
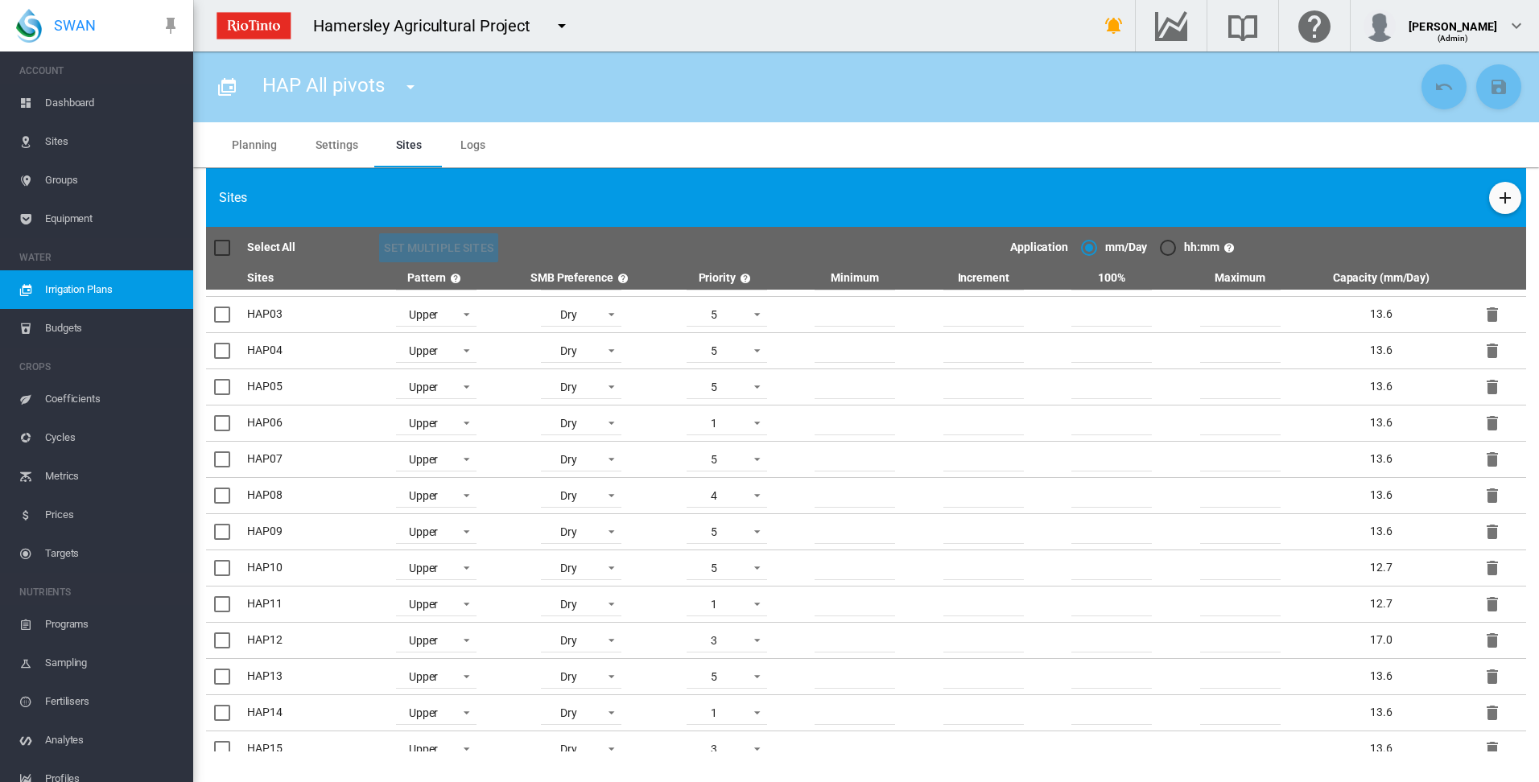
scroll to position [155, 0]
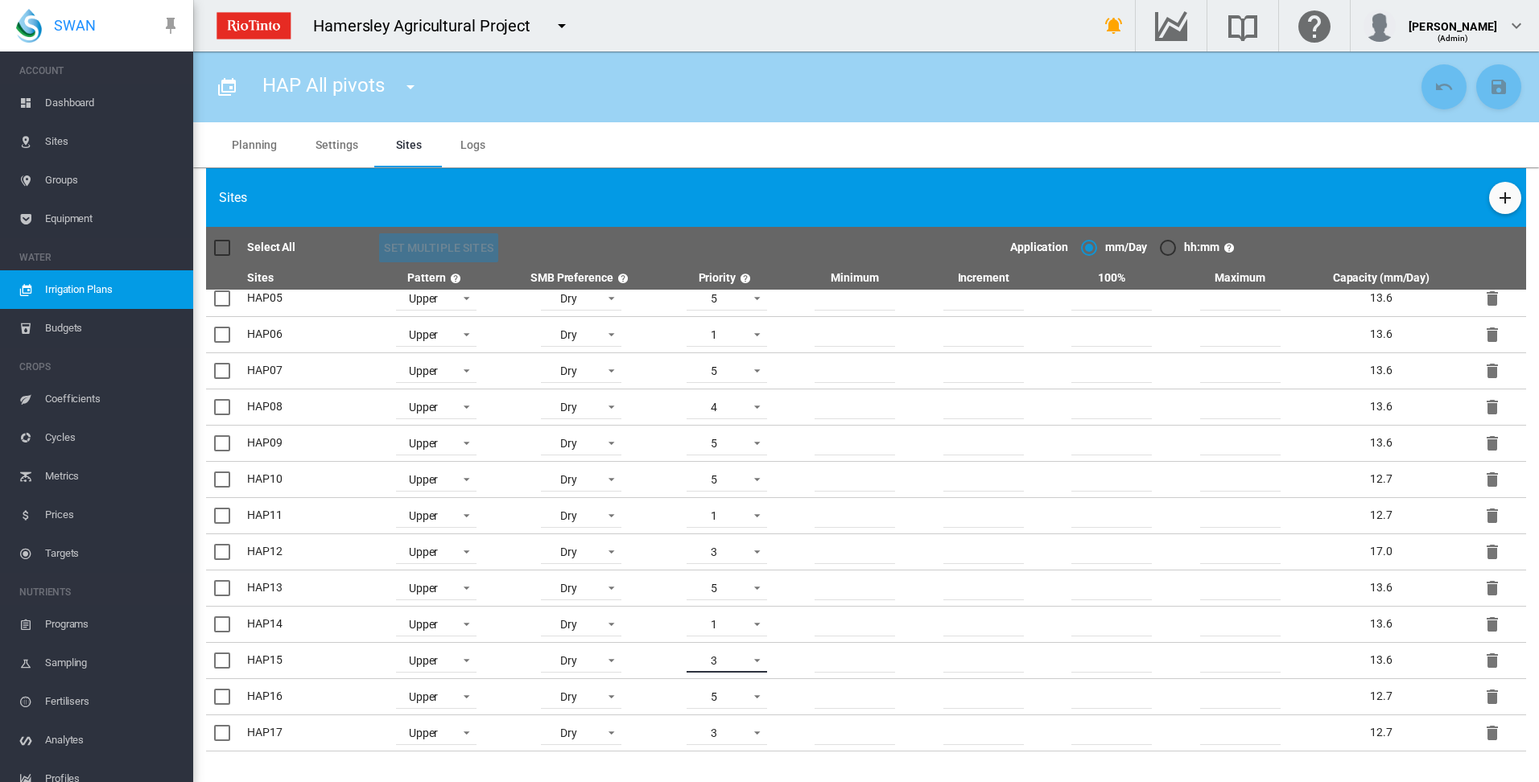
click at [753, 659] on span at bounding box center [752, 659] width 19 height 14
click at [736, 631] on md-option "2" at bounding box center [726, 623] width 109 height 39
click at [754, 732] on span at bounding box center [752, 731] width 19 height 14
click at [709, 635] on md-option "2" at bounding box center [726, 633] width 109 height 39
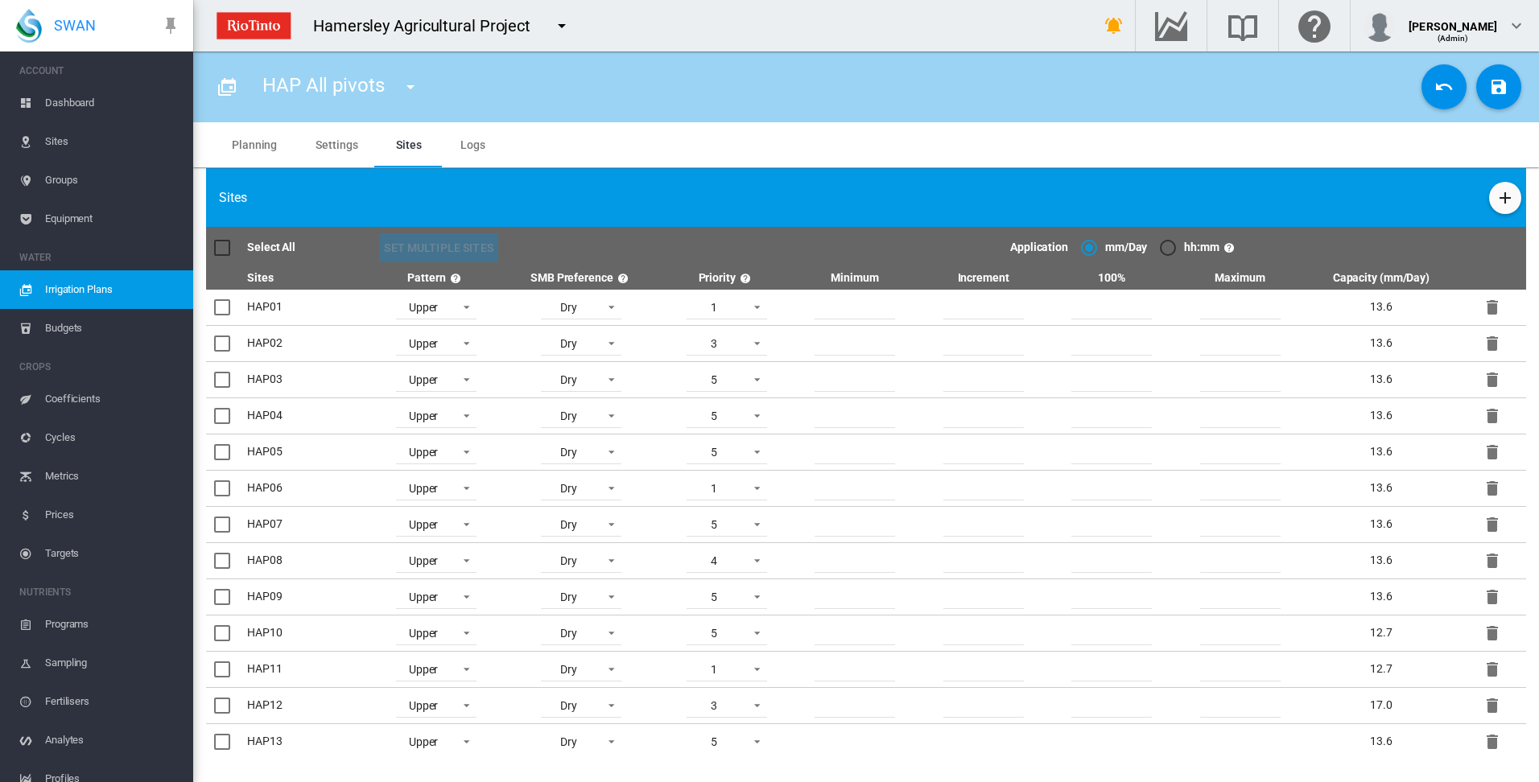
scroll to position [0, 0]
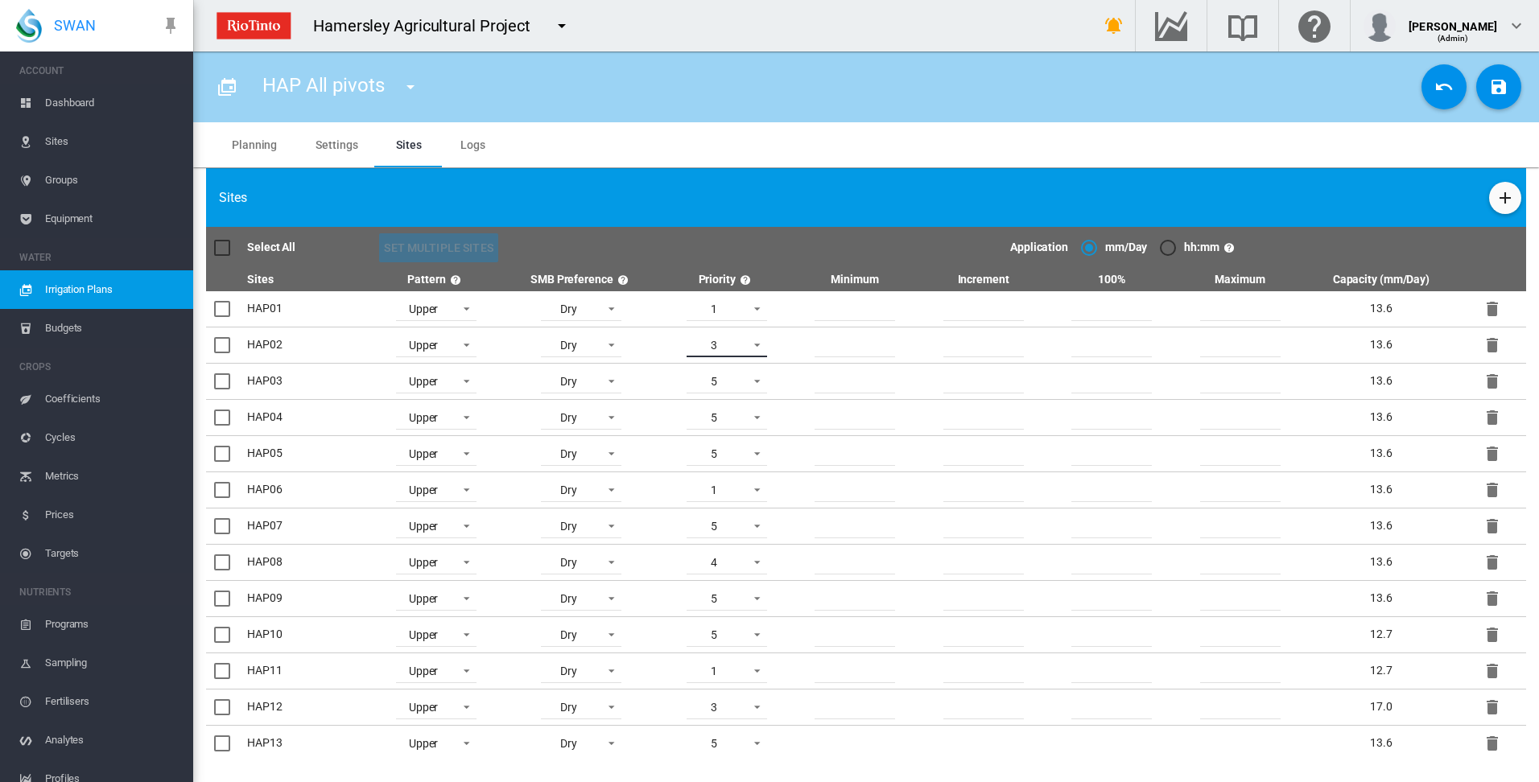
click at [754, 342] on span at bounding box center [752, 343] width 19 height 14
click at [723, 312] on md-option "2" at bounding box center [726, 307] width 109 height 39
click at [753, 453] on span at bounding box center [752, 452] width 19 height 14
click at [718, 347] on md-option "2" at bounding box center [726, 339] width 109 height 39
click at [754, 526] on span at bounding box center [752, 525] width 19 height 14
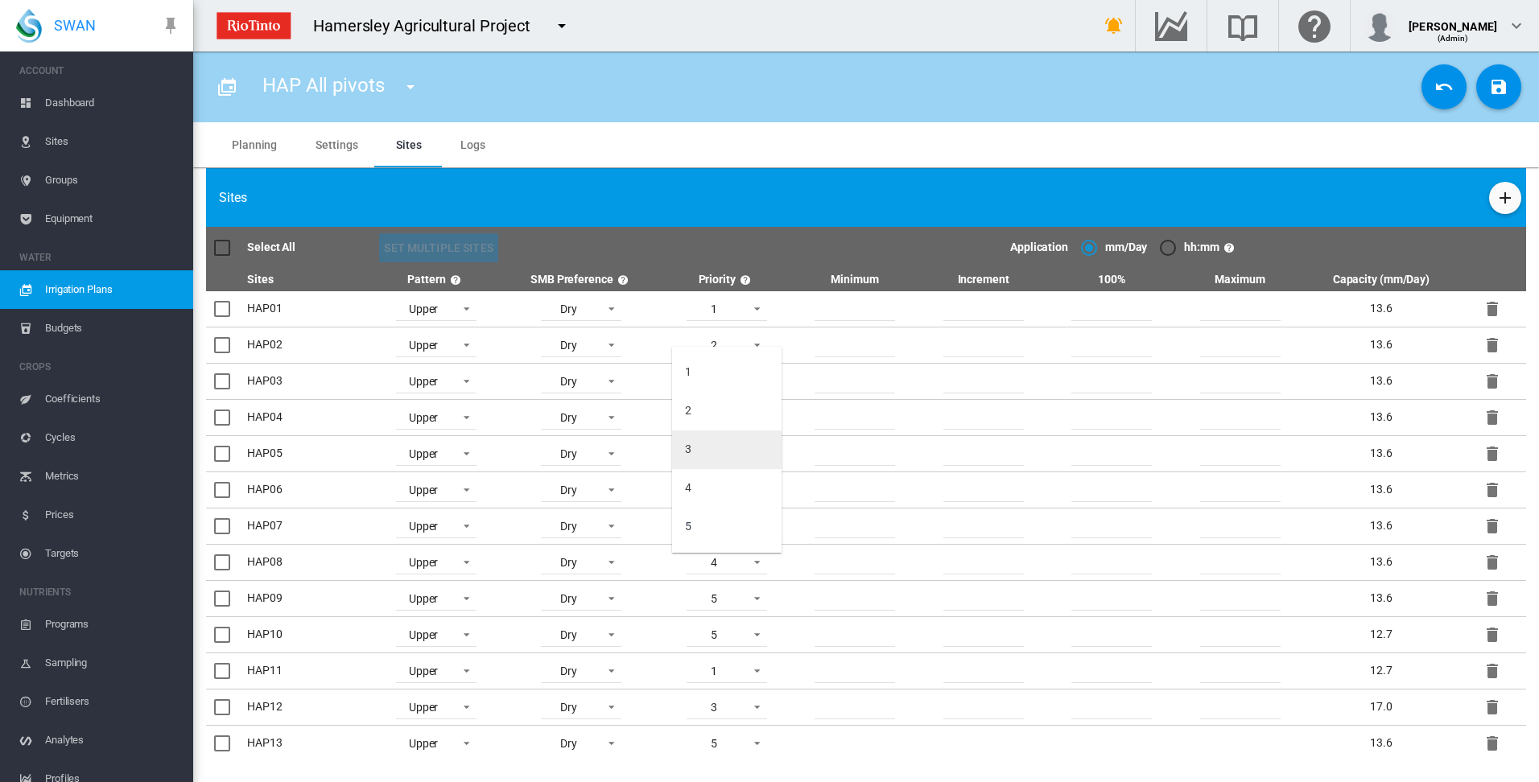
click at [730, 455] on md-option "3" at bounding box center [726, 450] width 109 height 39
click at [753, 563] on span at bounding box center [752, 561] width 19 height 14
click at [740, 528] on md-option "3" at bounding box center [726, 524] width 109 height 39
click at [752, 633] on span at bounding box center [752, 633] width 19 height 14
click at [773, 142] on md-backdrop at bounding box center [769, 391] width 1539 height 782
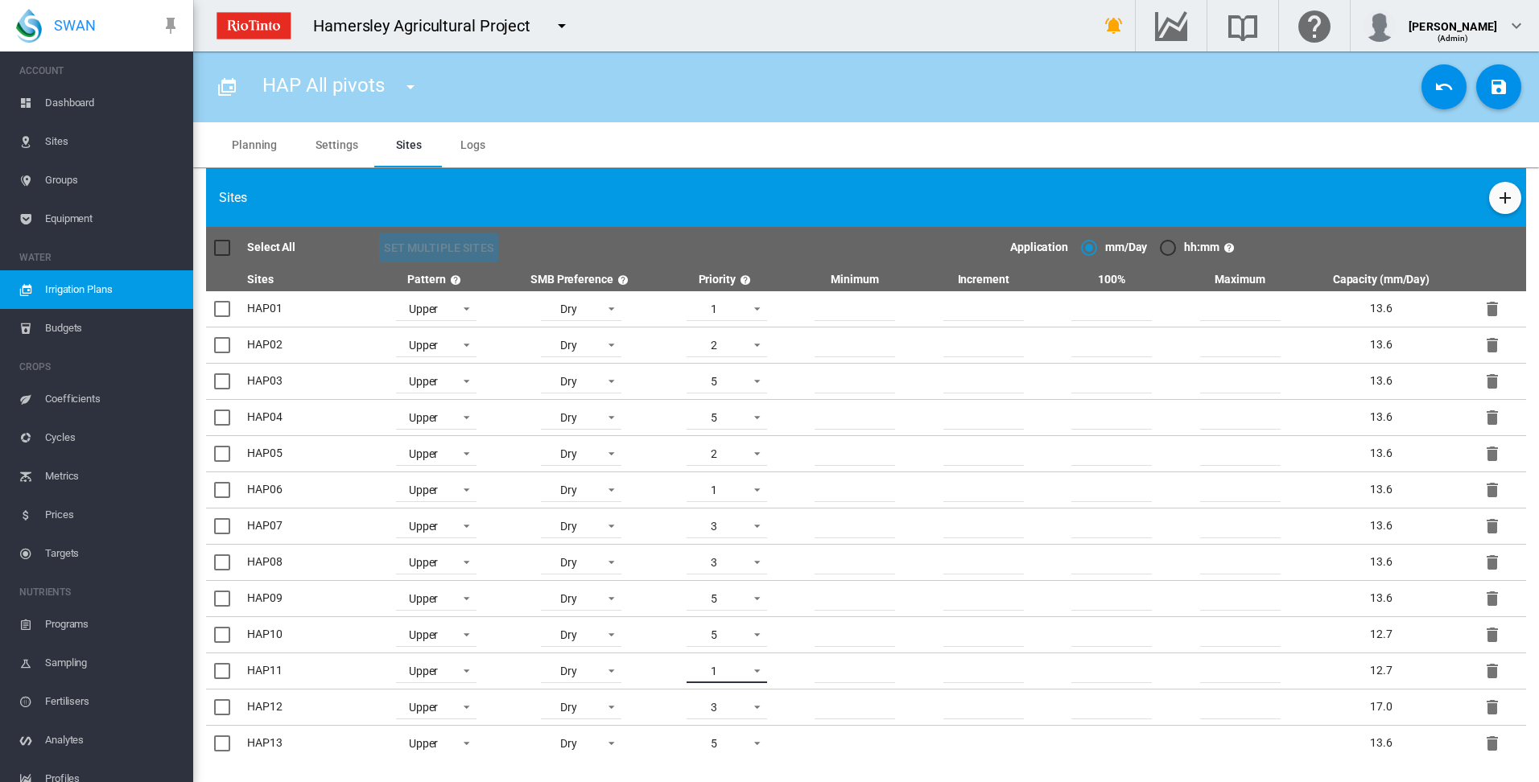
click at [753, 670] on span at bounding box center [752, 669] width 19 height 14
click at [736, 756] on md-option "5" at bounding box center [726, 749] width 109 height 39
click at [753, 306] on span at bounding box center [752, 307] width 19 height 14
click at [718, 469] on md-option "5" at bounding box center [726, 464] width 109 height 39
click at [753, 380] on span at bounding box center [752, 380] width 19 height 14
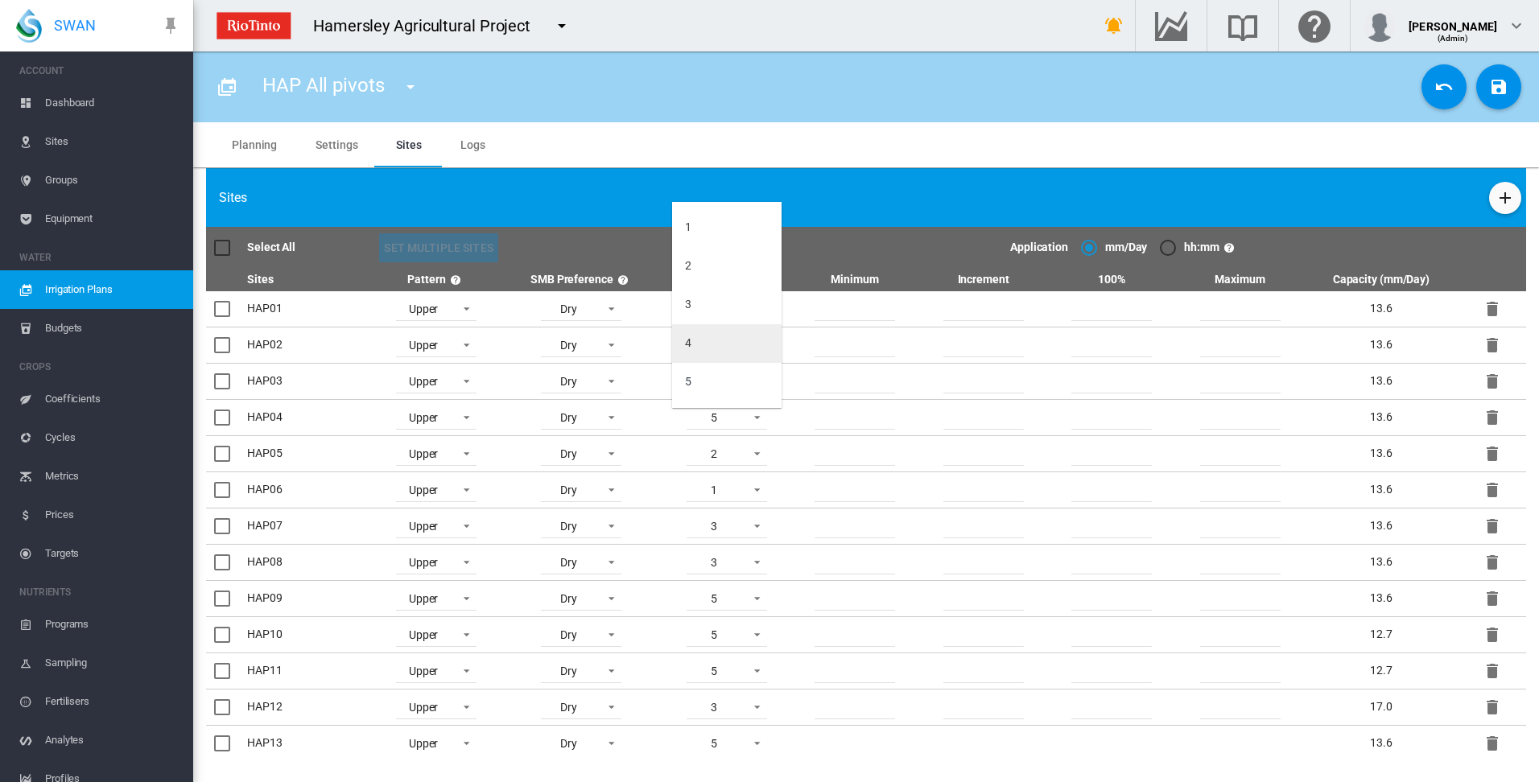
click at [720, 355] on md-option "4" at bounding box center [726, 343] width 109 height 39
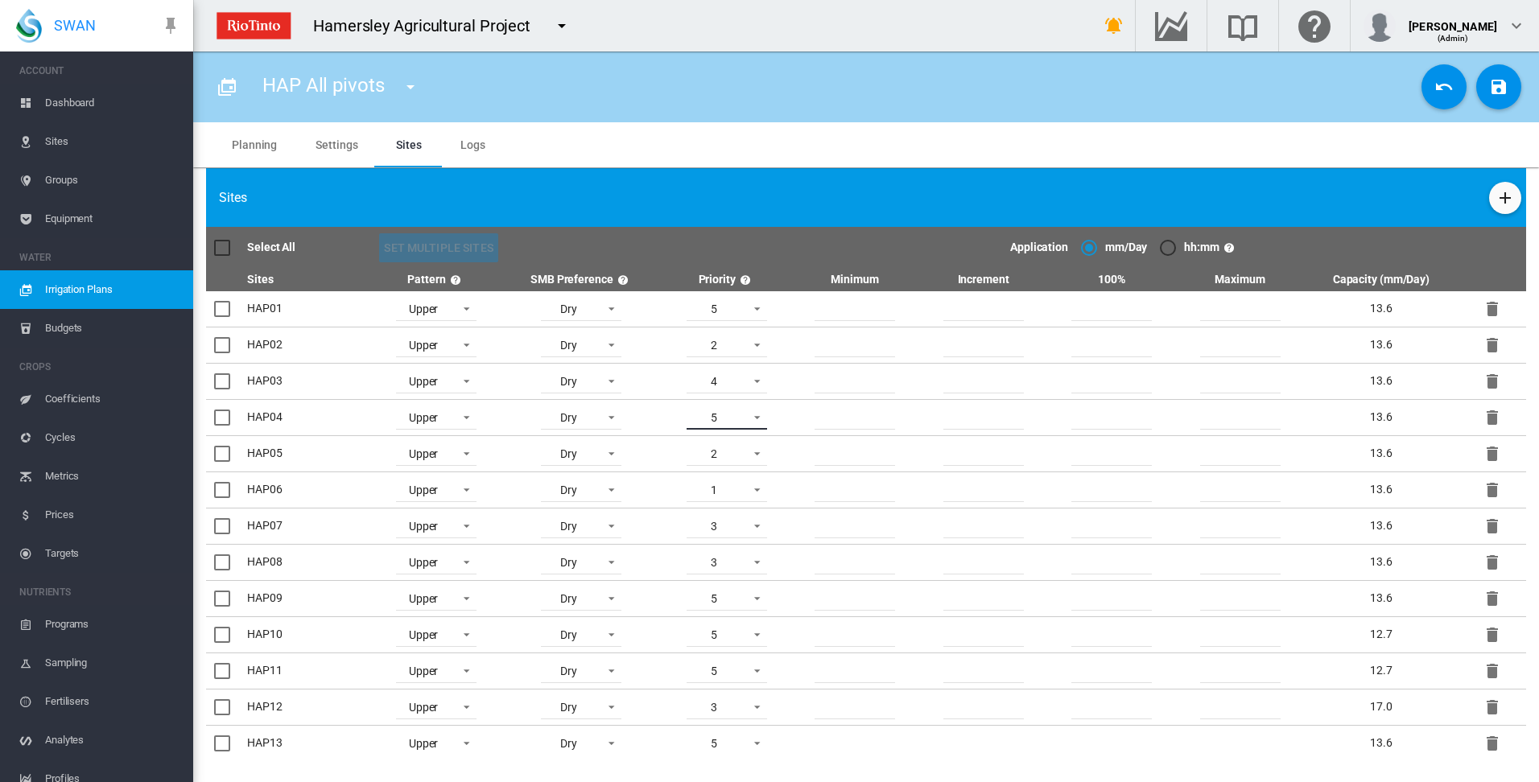
click at [756, 418] on span at bounding box center [752, 416] width 19 height 14
click at [739, 389] on md-option "4" at bounding box center [726, 380] width 109 height 39
click at [1496, 89] on md-icon "icon-content-save" at bounding box center [1498, 86] width 19 height 19
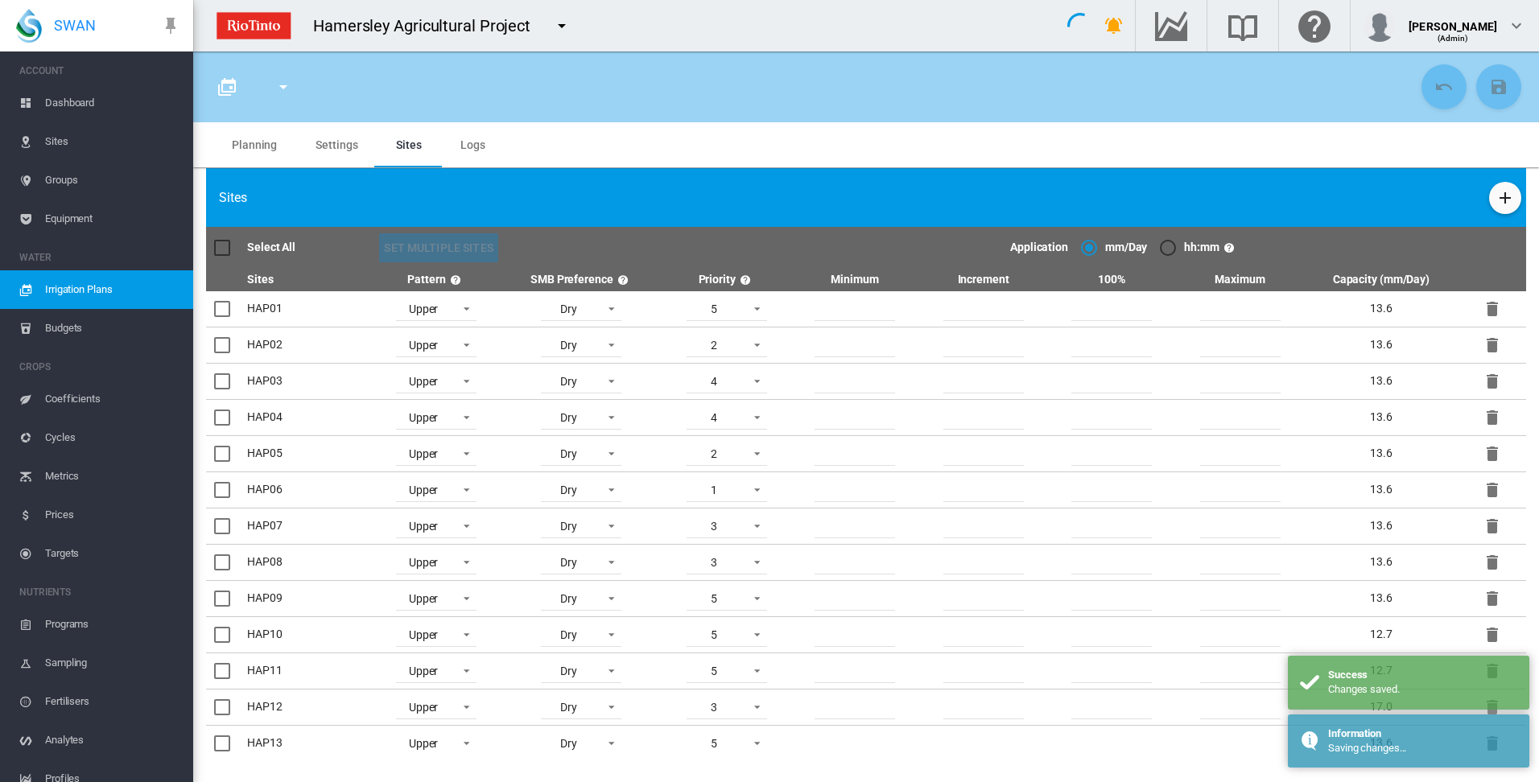
type input "**********"
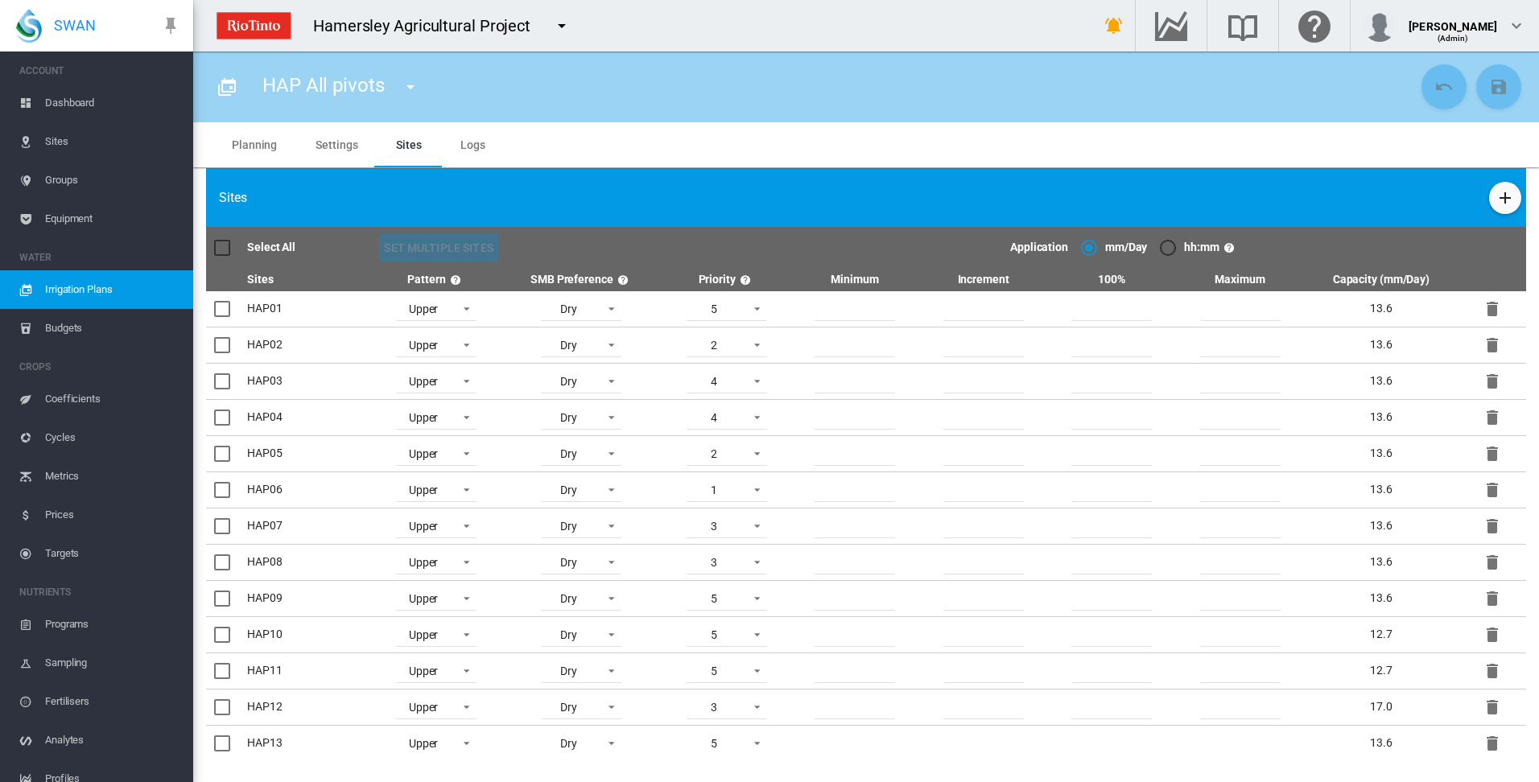
click at [262, 142] on md-tab-item "Planning" at bounding box center [254, 144] width 84 height 45
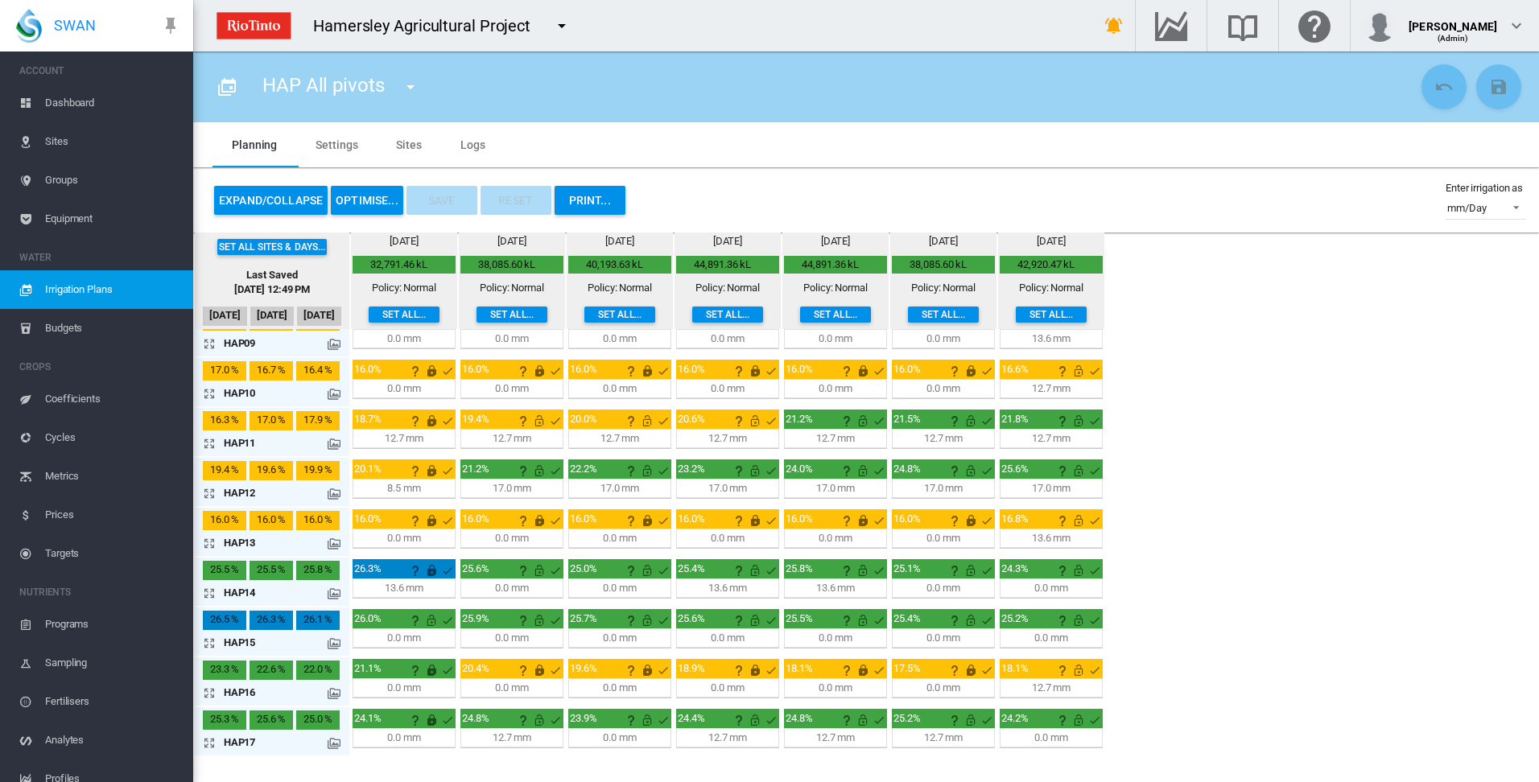
click at [359, 199] on button "OPTIMISE..." at bounding box center [367, 200] width 72 height 29
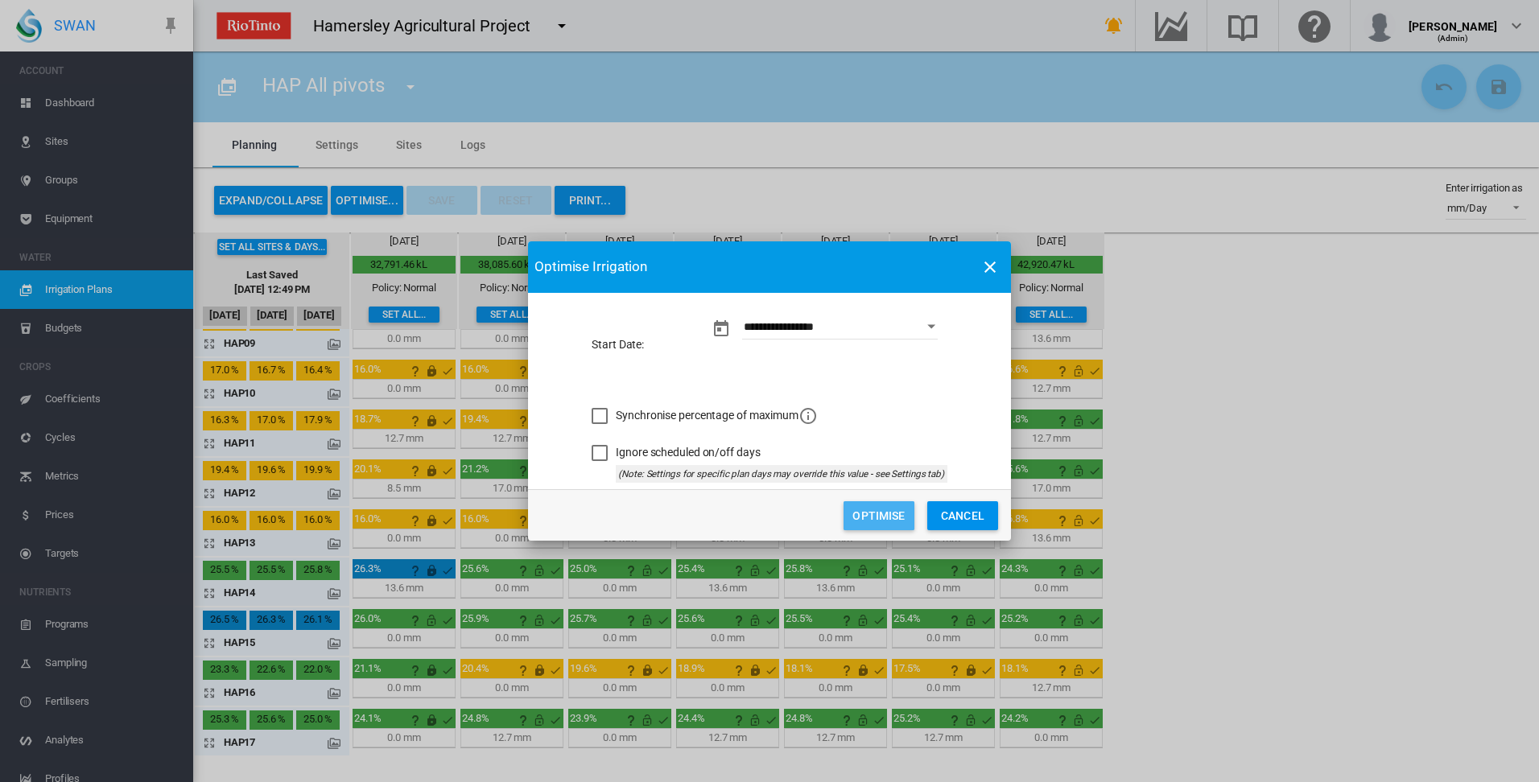
click at [889, 516] on button "Optimise" at bounding box center [879, 515] width 71 height 29
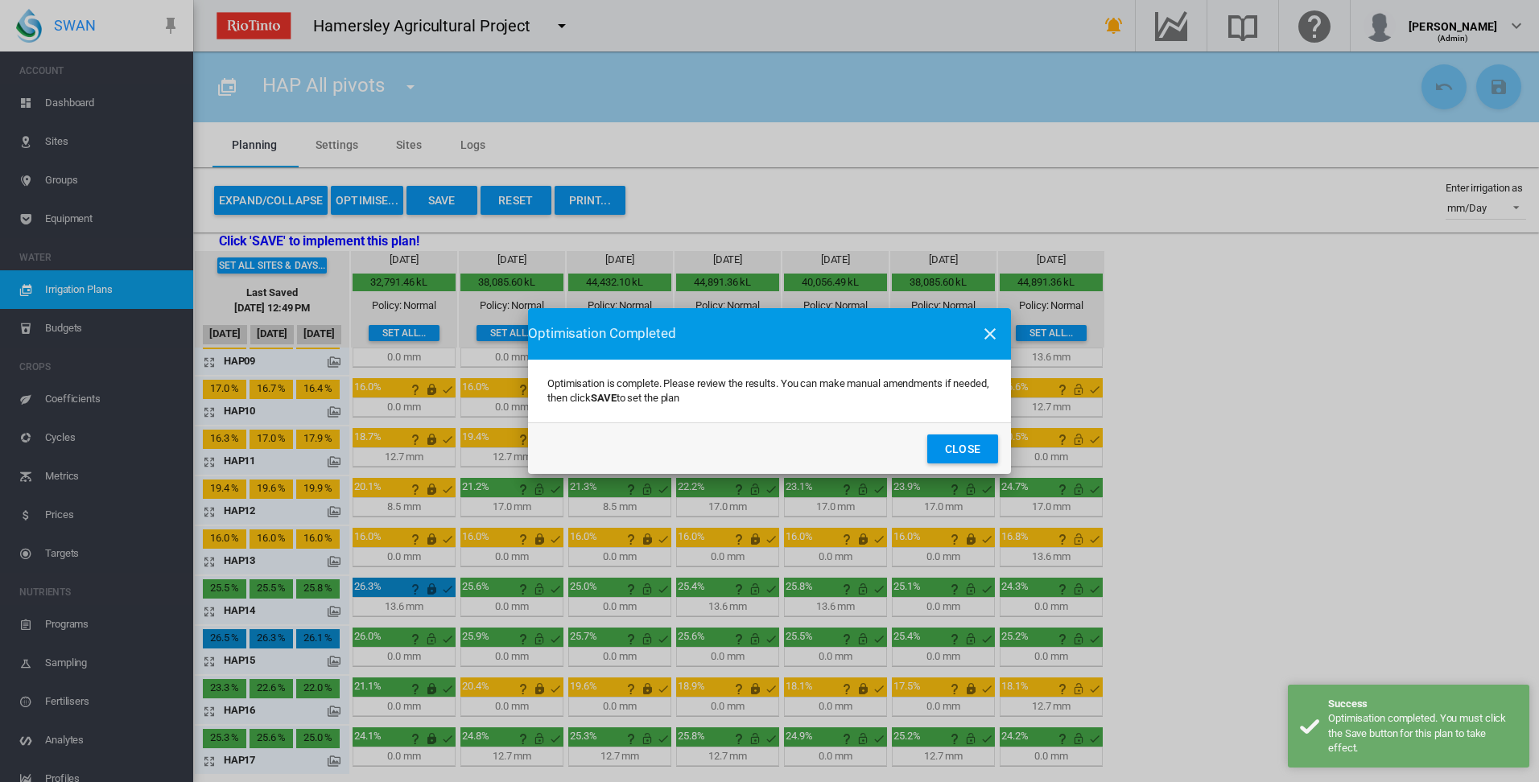
click at [969, 452] on button "Close" at bounding box center [962, 449] width 71 height 29
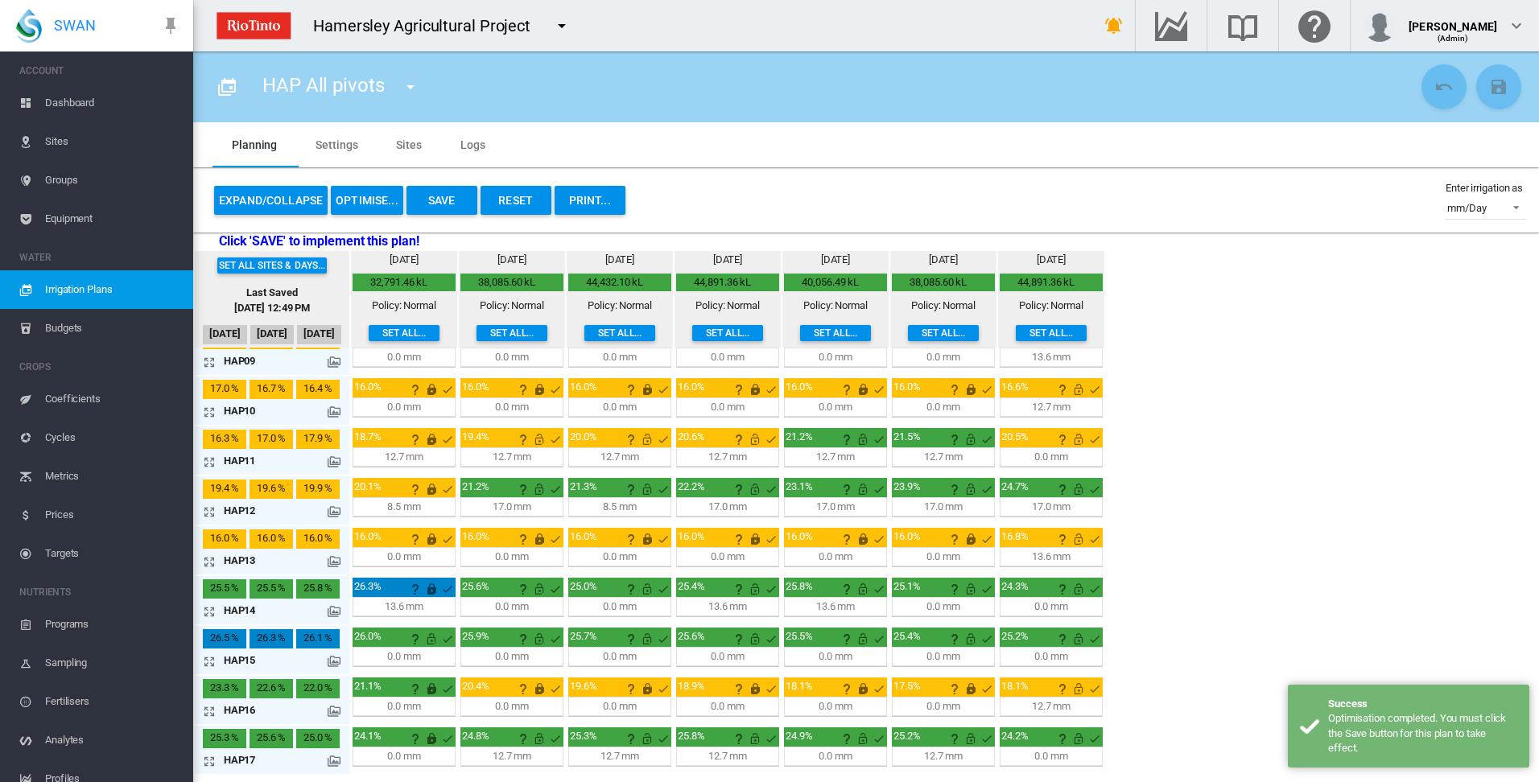
click at [450, 203] on button "Save" at bounding box center [441, 200] width 71 height 29
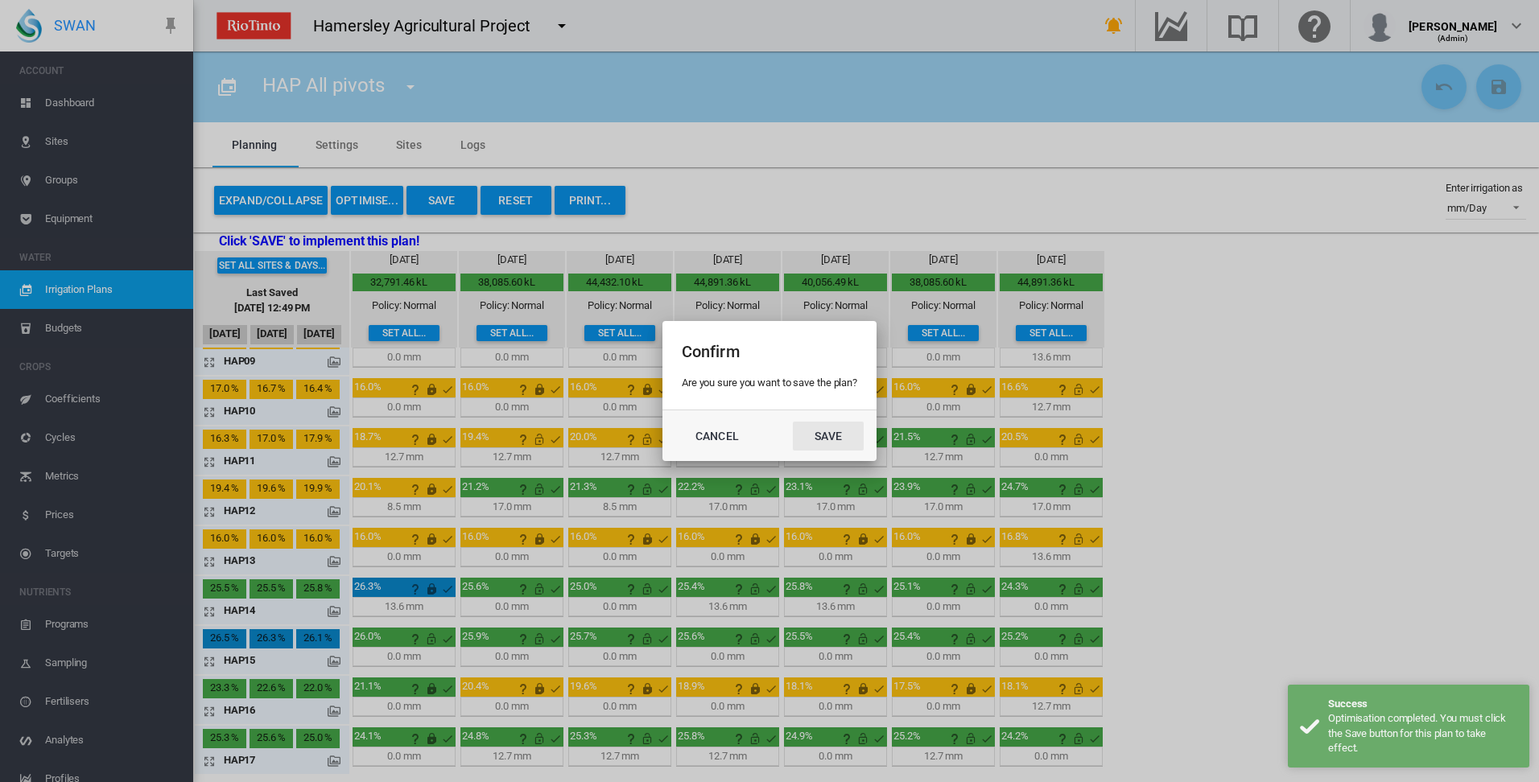
click at [837, 439] on button "Save" at bounding box center [828, 436] width 71 height 29
